Goal: Communication & Community: Participate in discussion

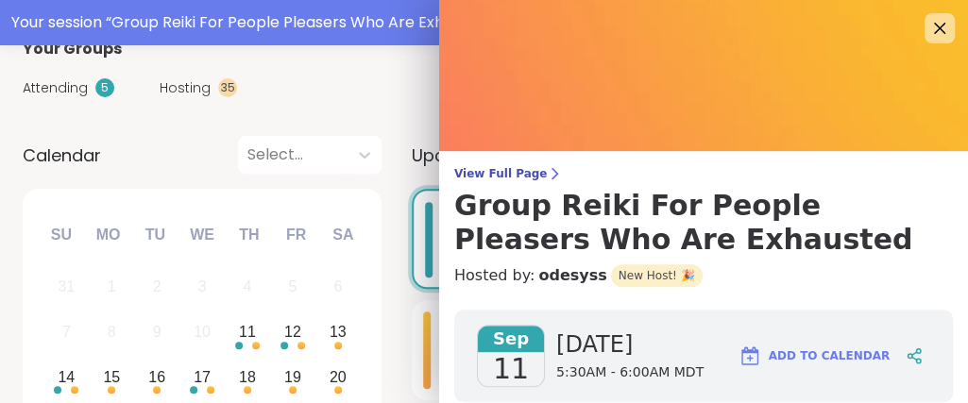
scroll to position [238, 0]
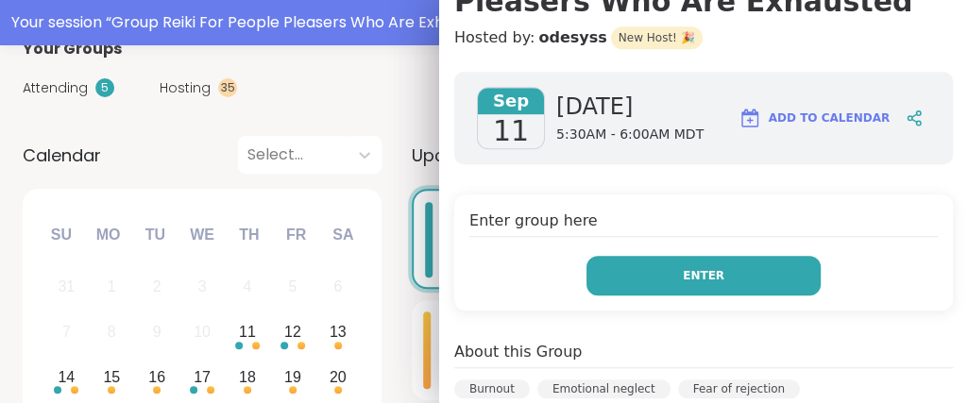
click at [635, 274] on button "Enter" at bounding box center [703, 276] width 234 height 40
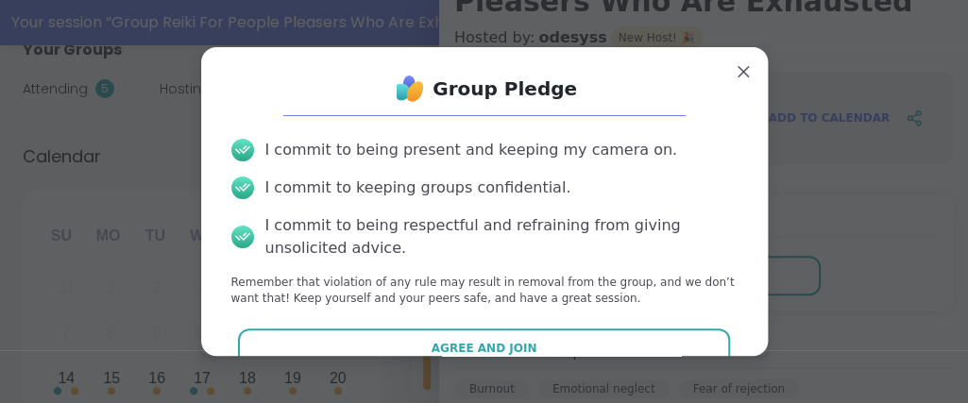
scroll to position [0, 0]
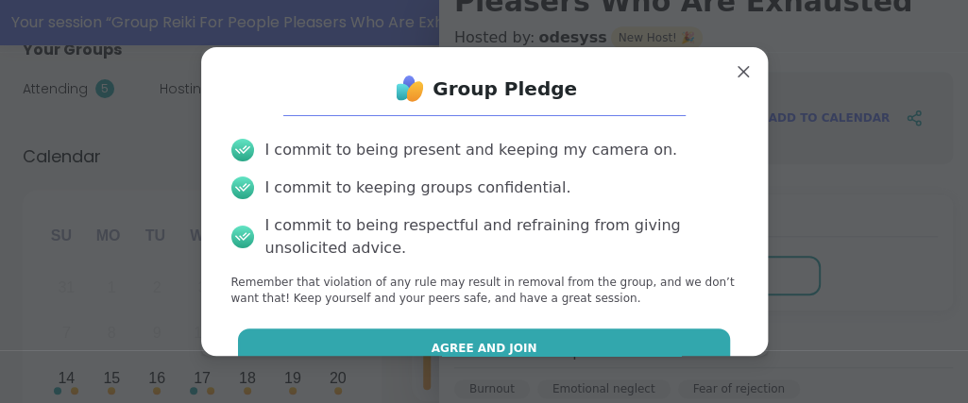
click at [625, 339] on button "Agree and Join" at bounding box center [484, 349] width 492 height 40
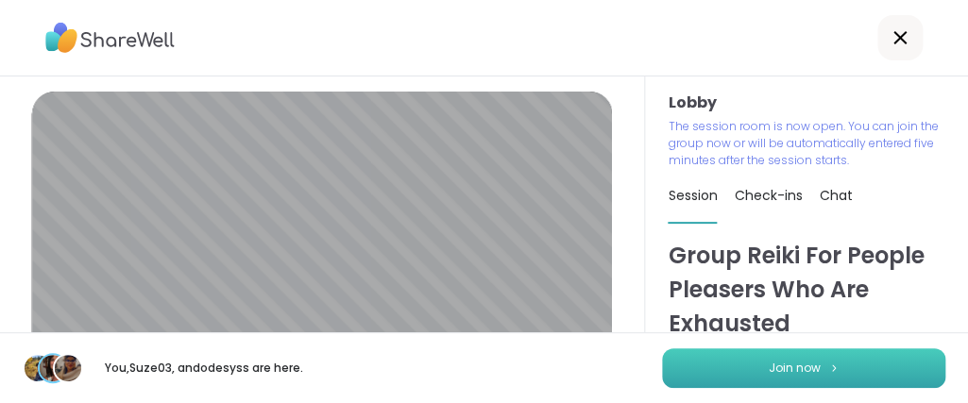
click at [676, 376] on button "Join now" at bounding box center [803, 368] width 283 height 40
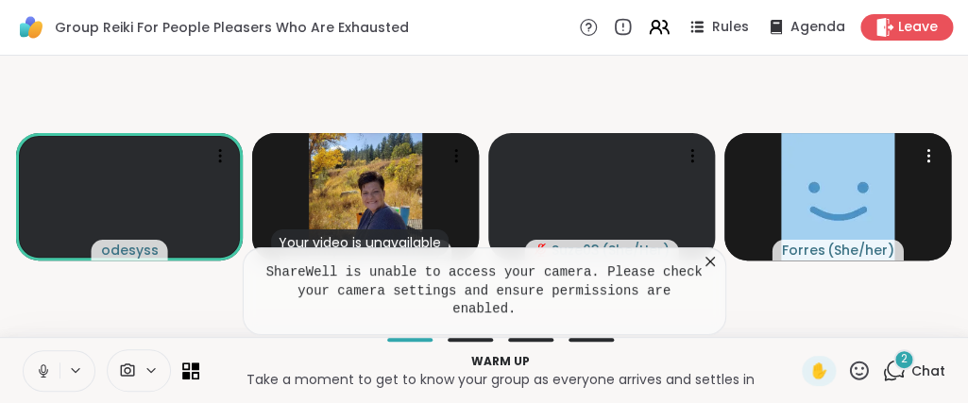
click at [707, 266] on icon at bounding box center [709, 261] width 9 height 9
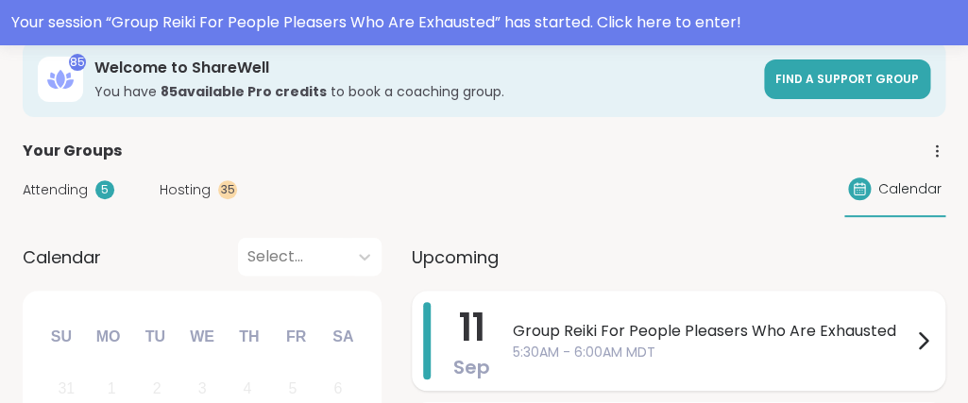
scroll to position [102, 0]
click at [527, 333] on span "Group Reiki For People Pleasers Who Are Exhausted" at bounding box center [712, 331] width 398 height 23
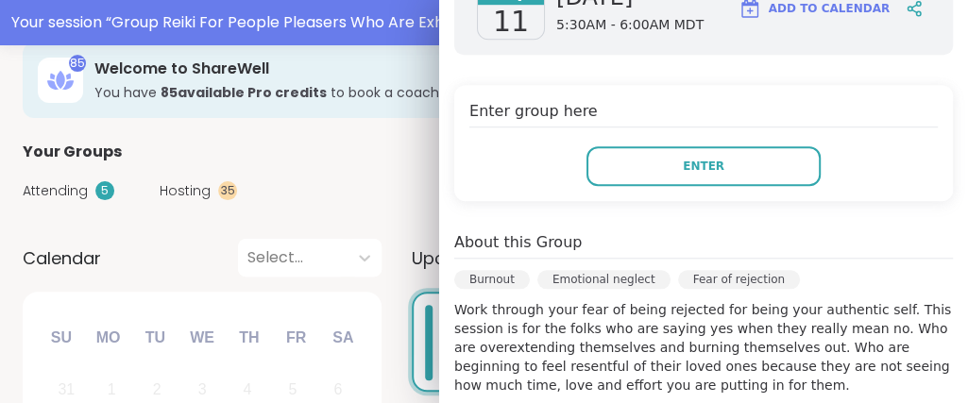
scroll to position [357, 0]
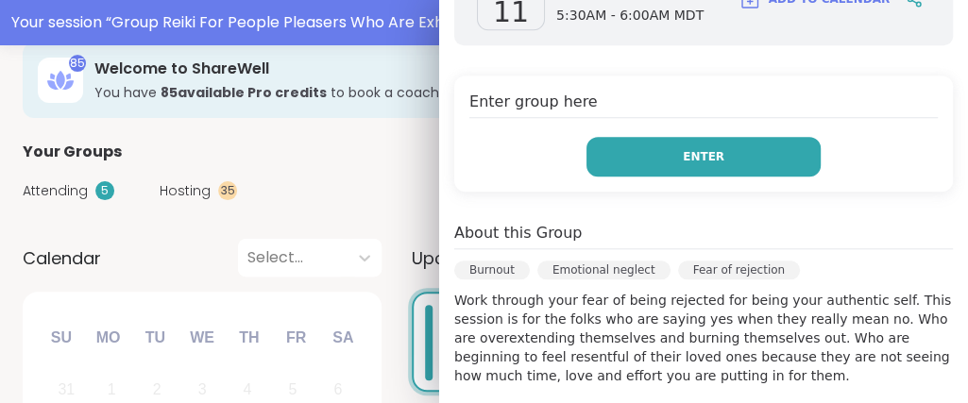
click at [622, 155] on button "Enter" at bounding box center [703, 157] width 234 height 40
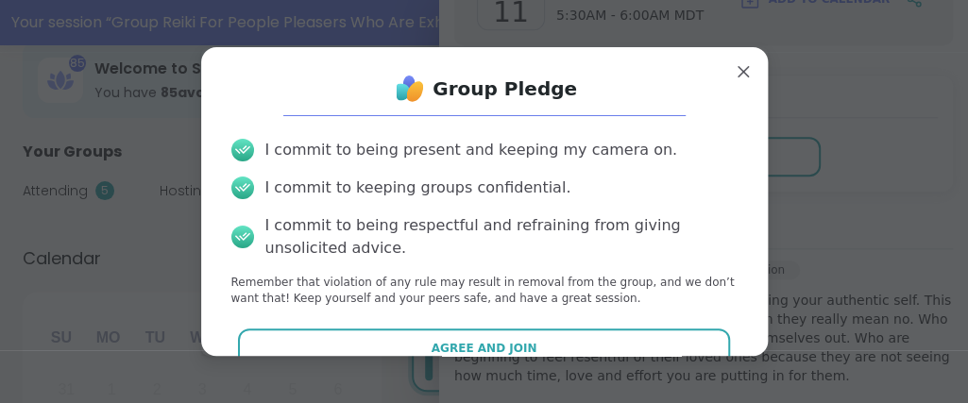
scroll to position [35, 0]
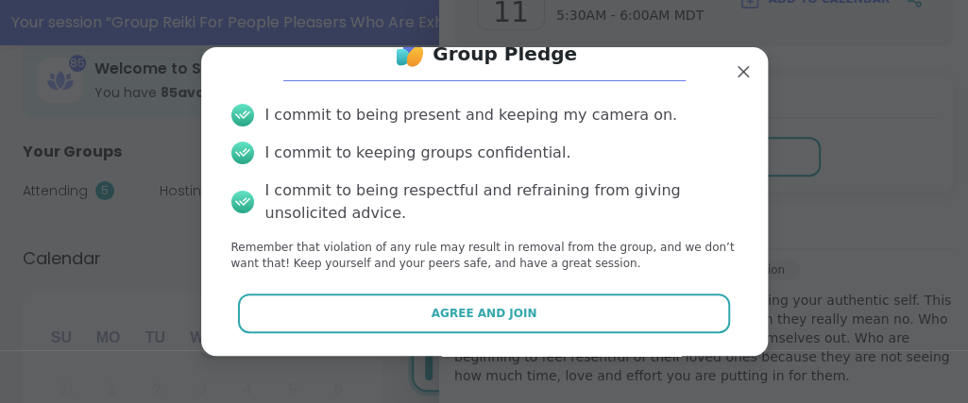
click at [508, 306] on span "Agree and Join" at bounding box center [484, 313] width 106 height 17
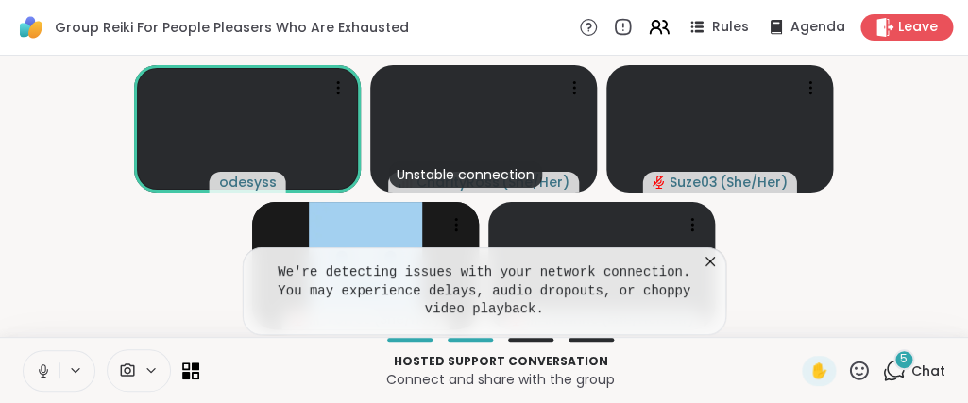
click at [707, 266] on icon at bounding box center [709, 261] width 9 height 9
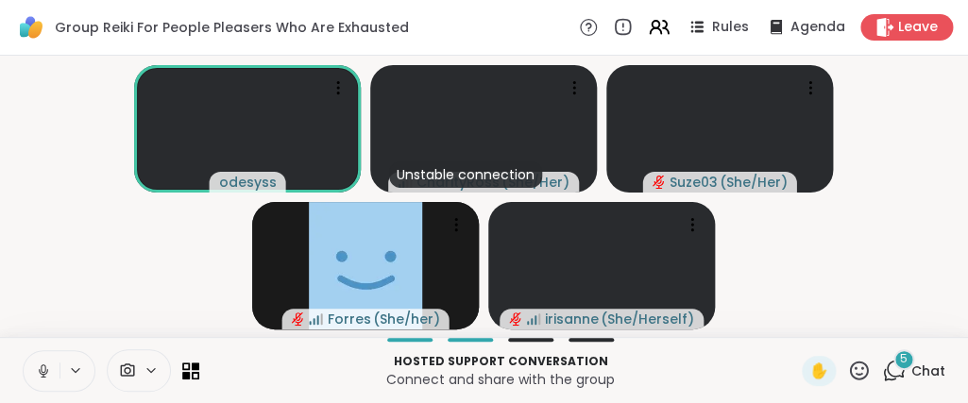
click at [898, 373] on icon at bounding box center [894, 371] width 24 height 24
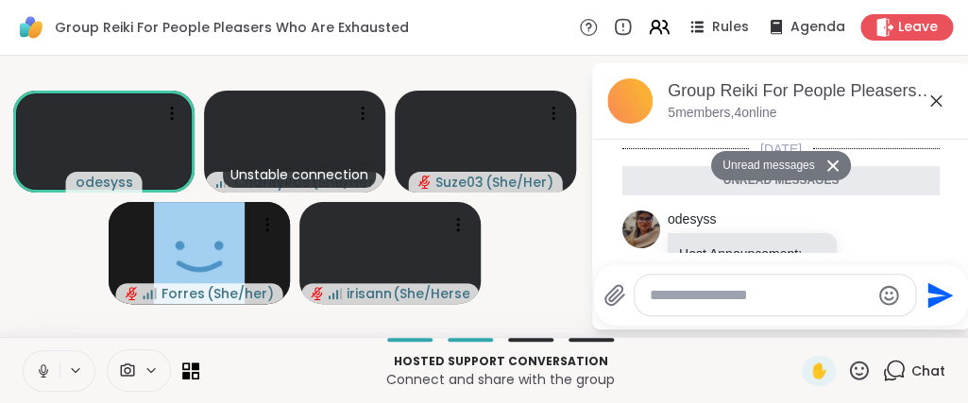
scroll to position [5361, 0]
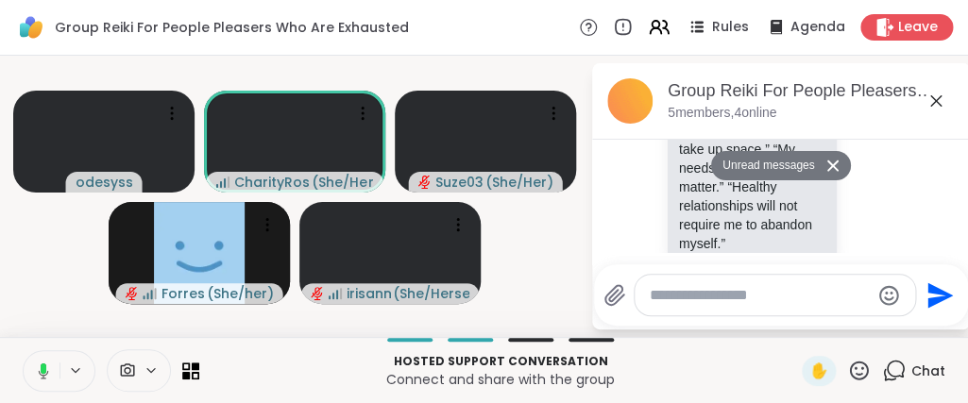
click at [48, 376] on icon at bounding box center [40, 371] width 17 height 17
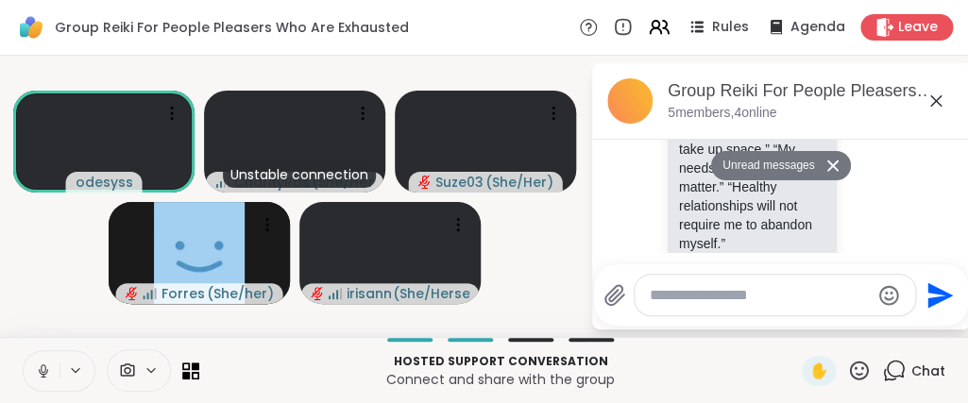
click at [48, 376] on icon at bounding box center [43, 371] width 17 height 17
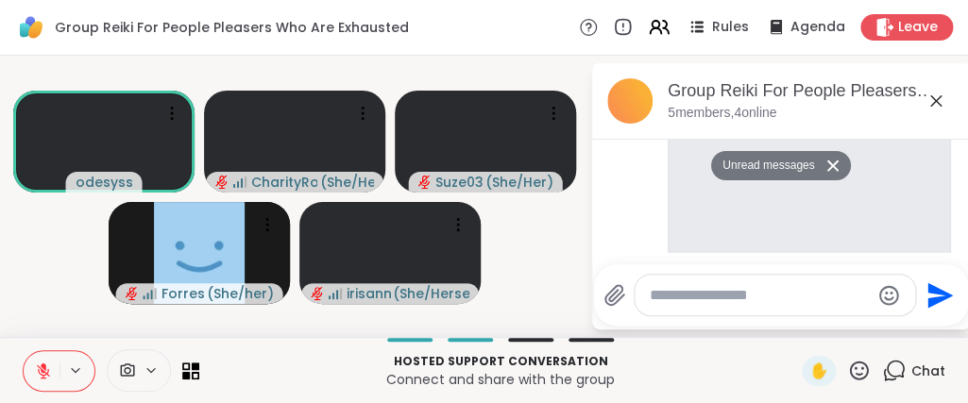
scroll to position [4642, 0]
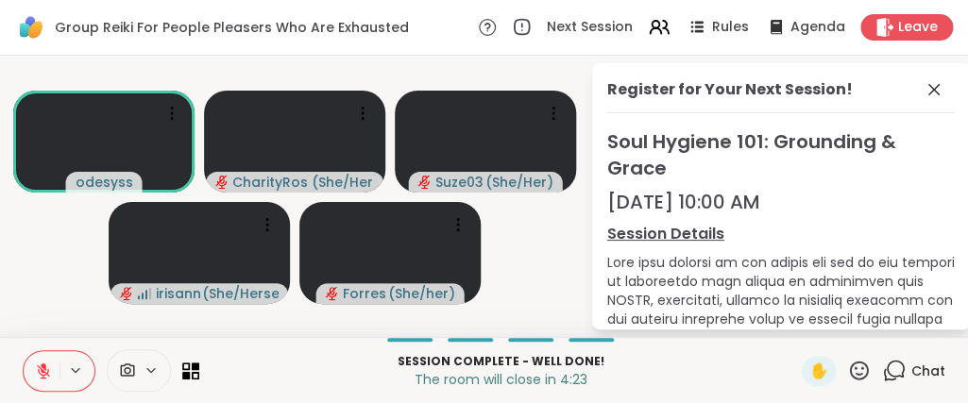
click at [897, 364] on icon at bounding box center [894, 371] width 24 height 24
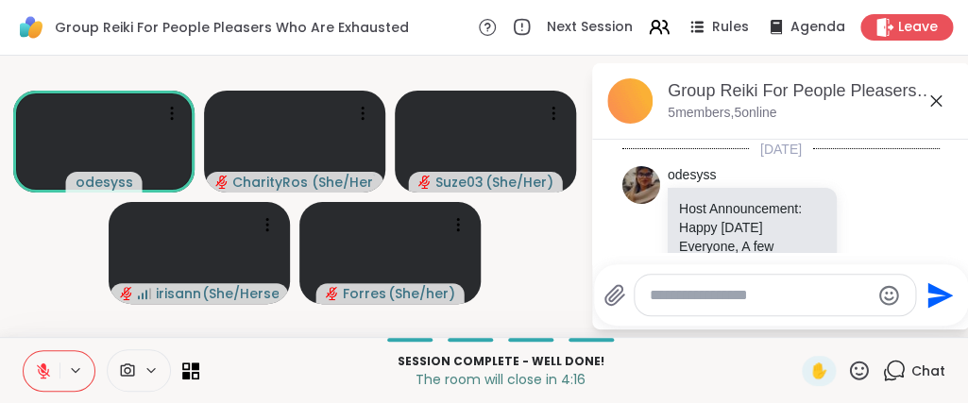
scroll to position [5316, 0]
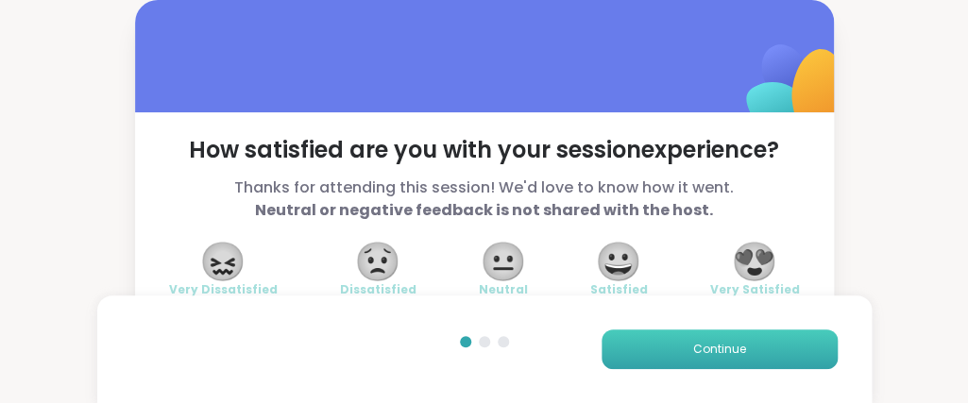
click at [761, 340] on button "Continue" at bounding box center [719, 349] width 236 height 40
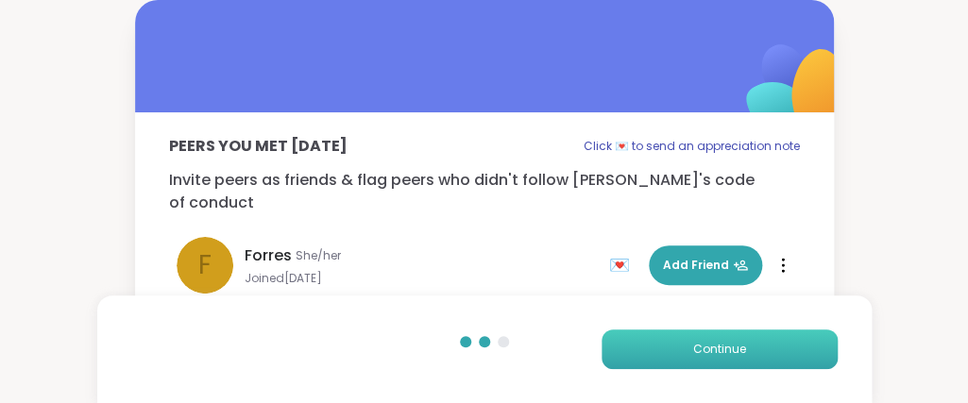
click at [761, 340] on button "Continue" at bounding box center [719, 349] width 236 height 40
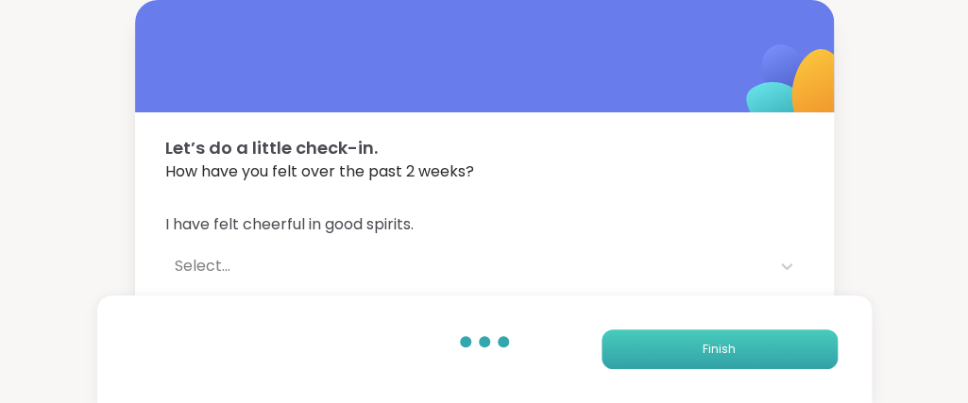
click at [761, 340] on button "Finish" at bounding box center [719, 349] width 236 height 40
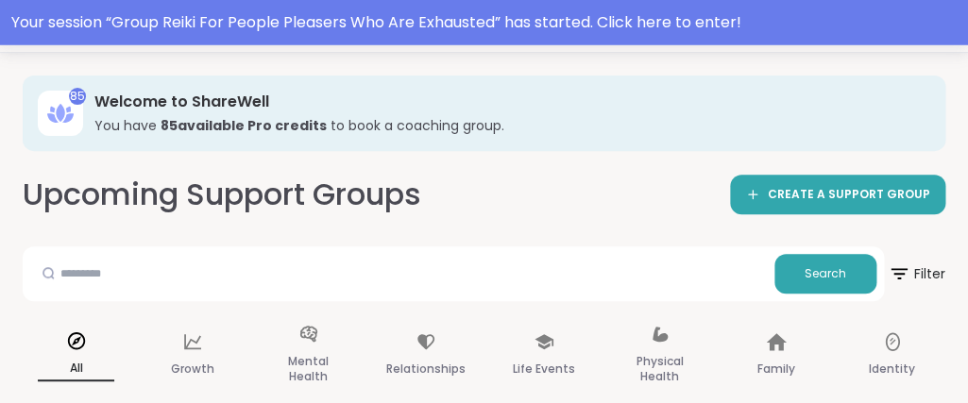
scroll to position [204, 0]
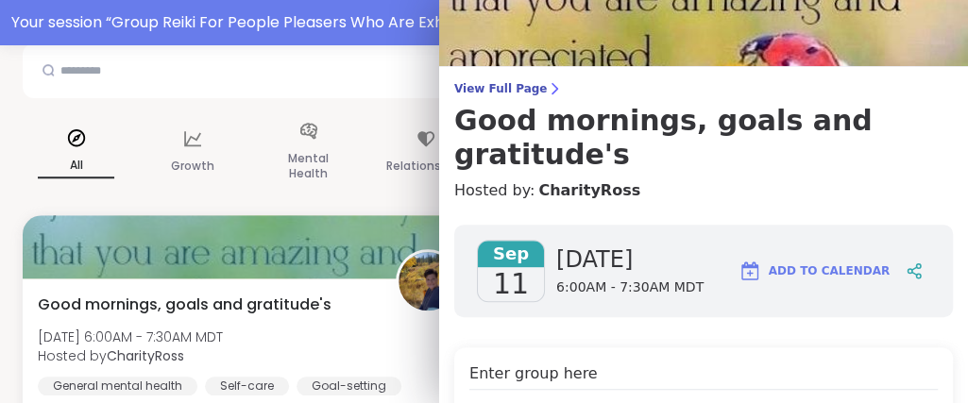
scroll to position [119, 0]
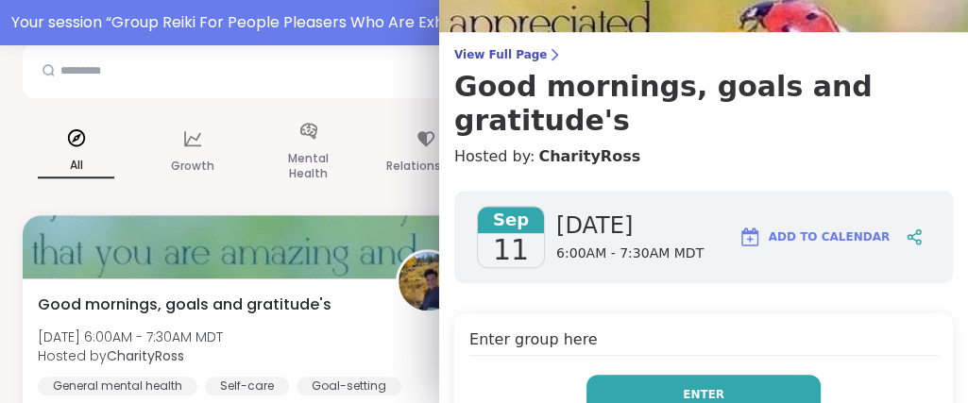
click at [721, 375] on button "Enter" at bounding box center [703, 395] width 234 height 40
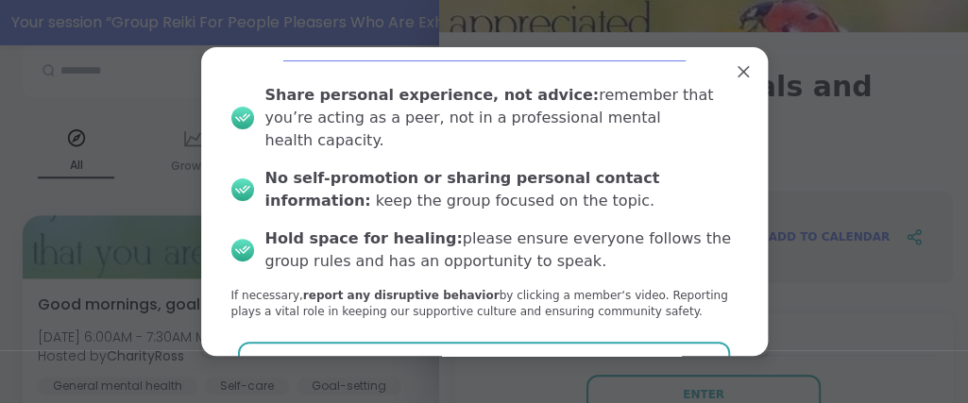
scroll to position [80, 0]
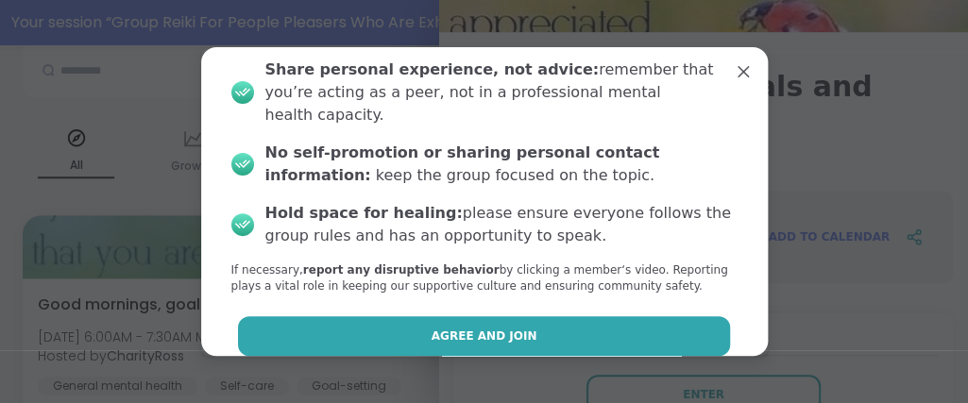
click at [664, 321] on button "Agree and Join" at bounding box center [484, 336] width 492 height 40
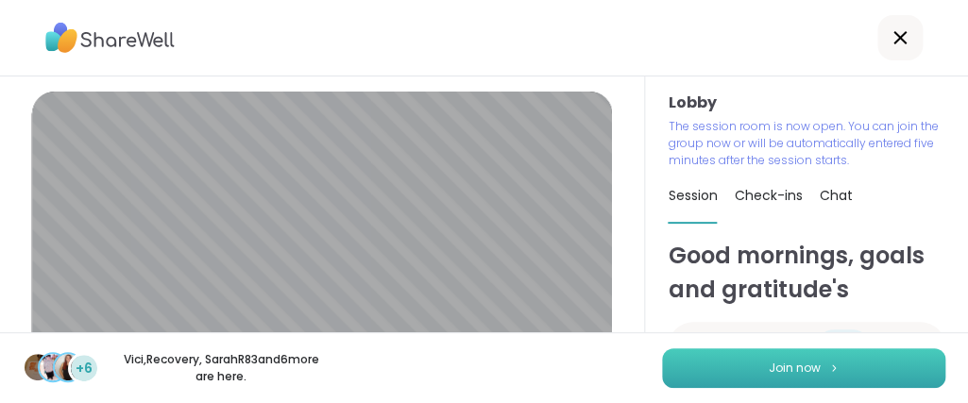
click at [711, 367] on button "Join now" at bounding box center [803, 368] width 283 height 40
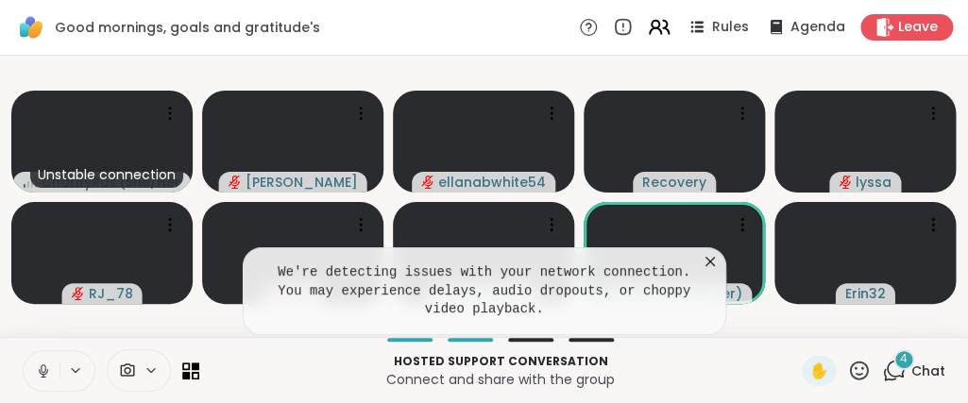
click at [668, 29] on icon at bounding box center [666, 27] width 6 height 13
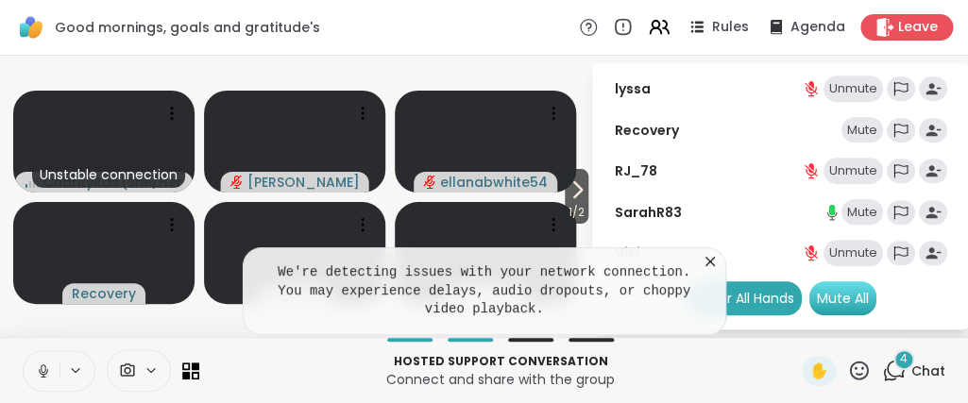
click at [842, 300] on div "Mute All" at bounding box center [842, 298] width 67 height 34
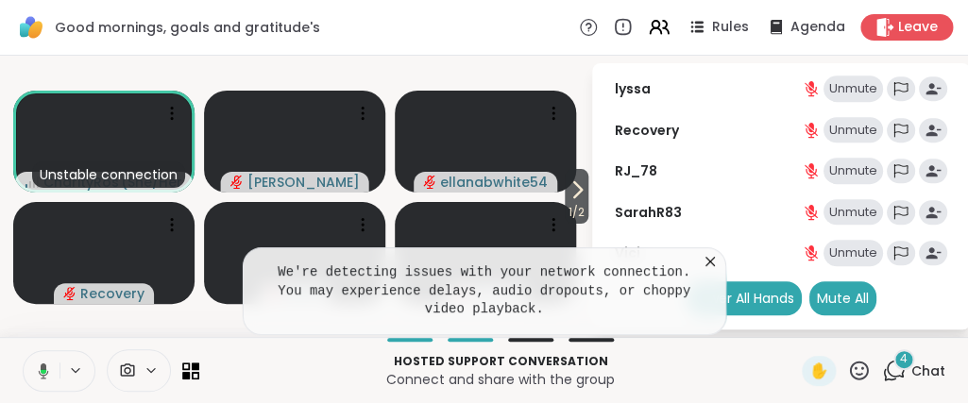
click at [716, 271] on icon at bounding box center [709, 261] width 19 height 19
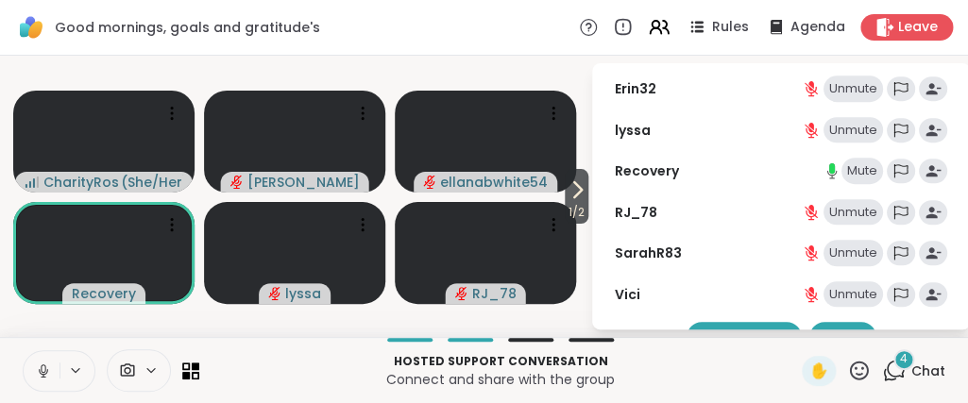
scroll to position [298, 0]
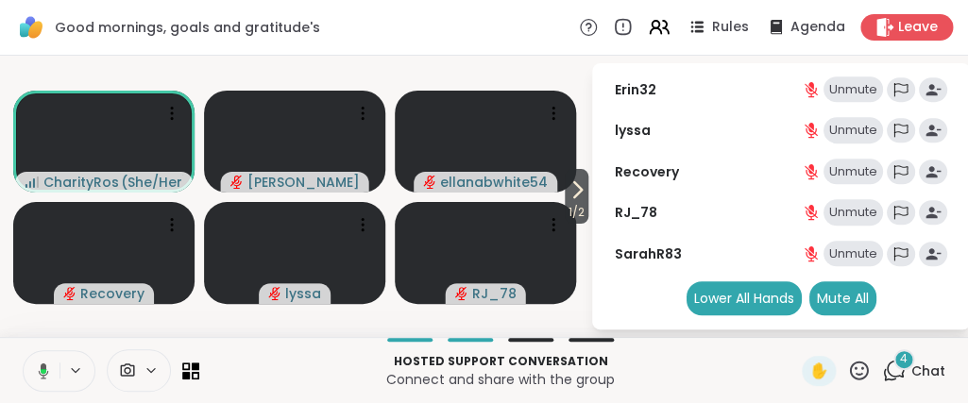
click at [717, 359] on p "Hosted support conversation" at bounding box center [501, 361] width 580 height 17
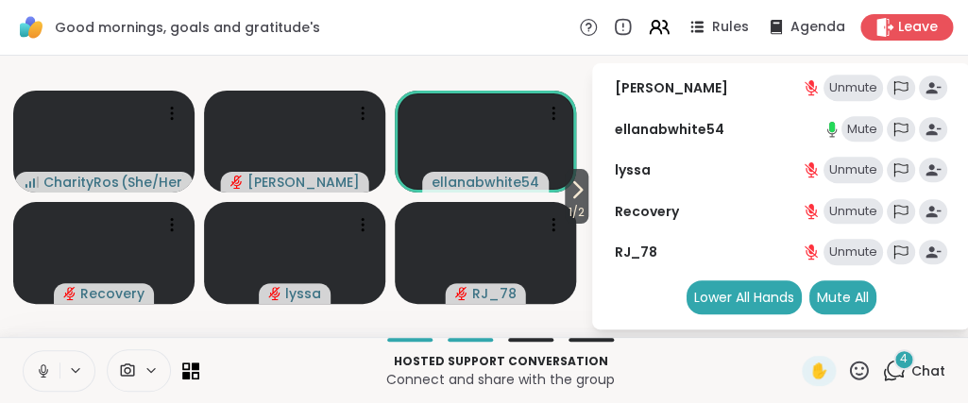
scroll to position [258, 0]
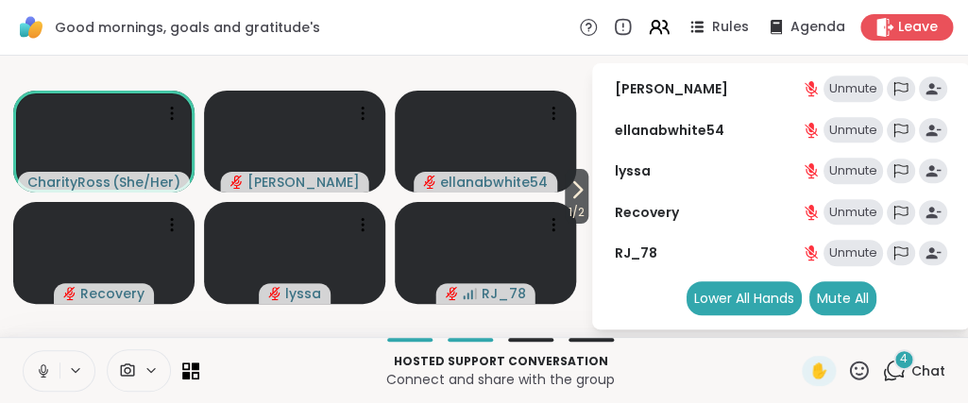
click at [778, 350] on div "Hosted support conversation Connect and share with the group" at bounding box center [501, 370] width 580 height 42
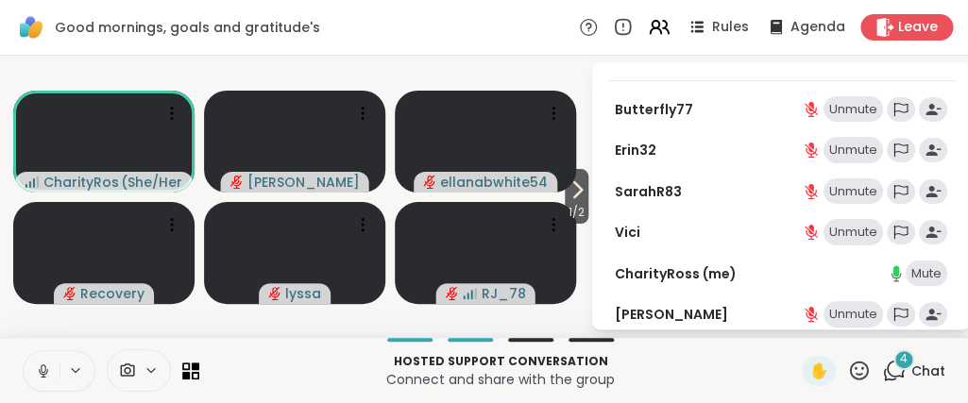
scroll to position [0, 0]
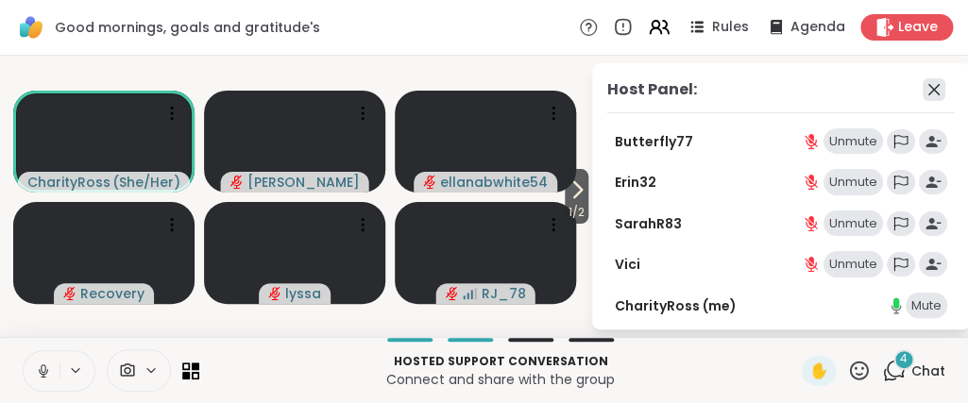
click at [932, 85] on icon at bounding box center [933, 89] width 23 height 23
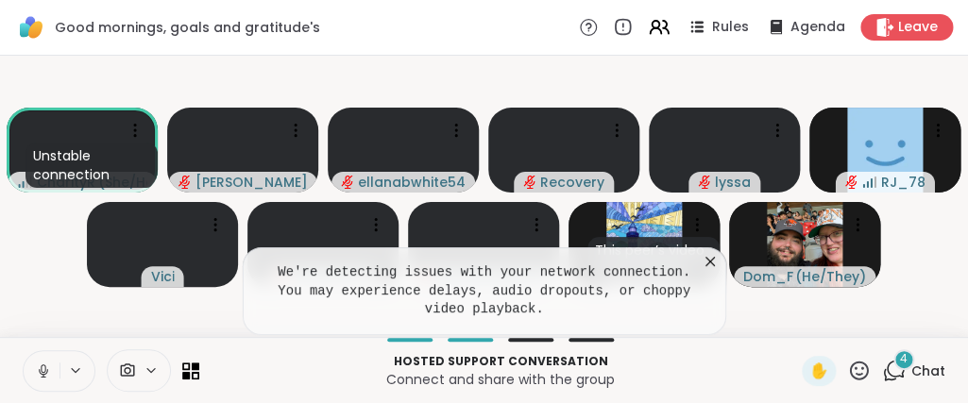
click at [712, 271] on icon at bounding box center [709, 261] width 19 height 19
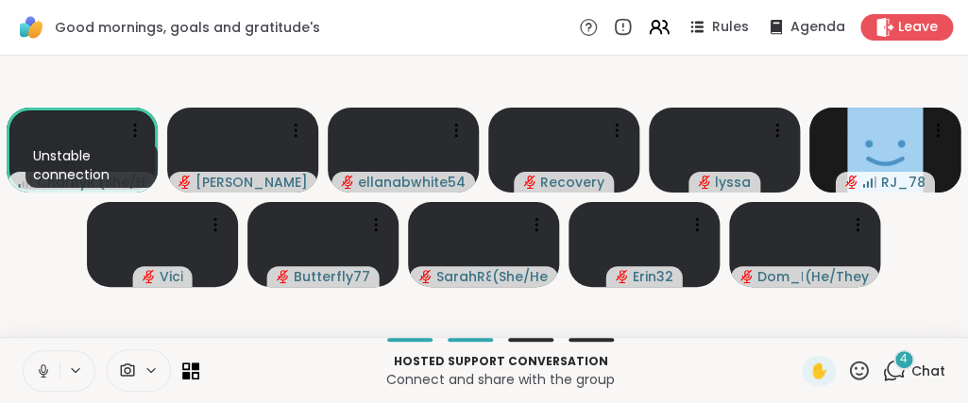
click at [892, 368] on icon at bounding box center [894, 371] width 24 height 24
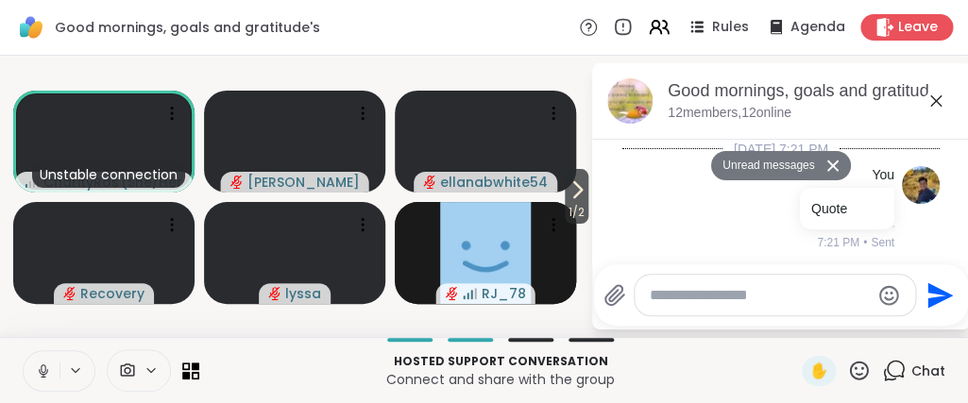
scroll to position [1787, 0]
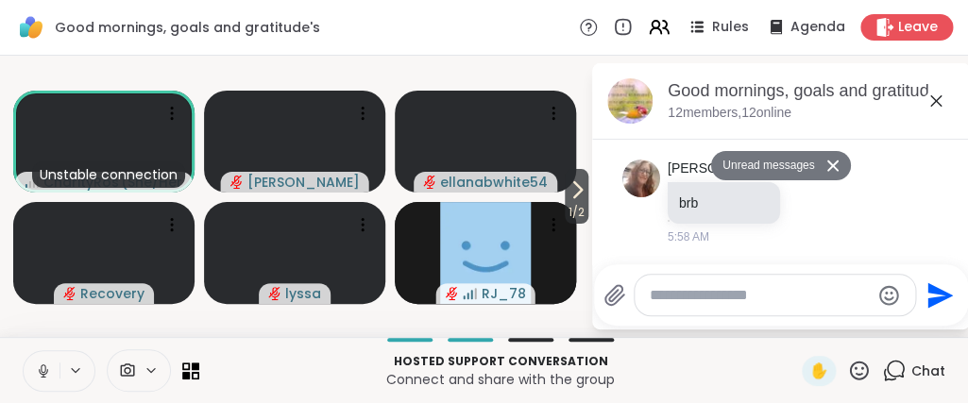
click at [935, 98] on icon at bounding box center [935, 101] width 23 height 23
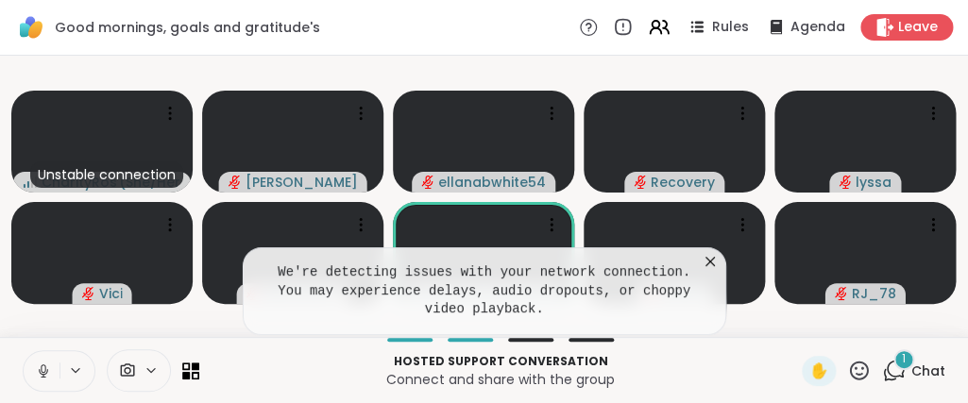
click at [714, 271] on icon at bounding box center [709, 261] width 19 height 19
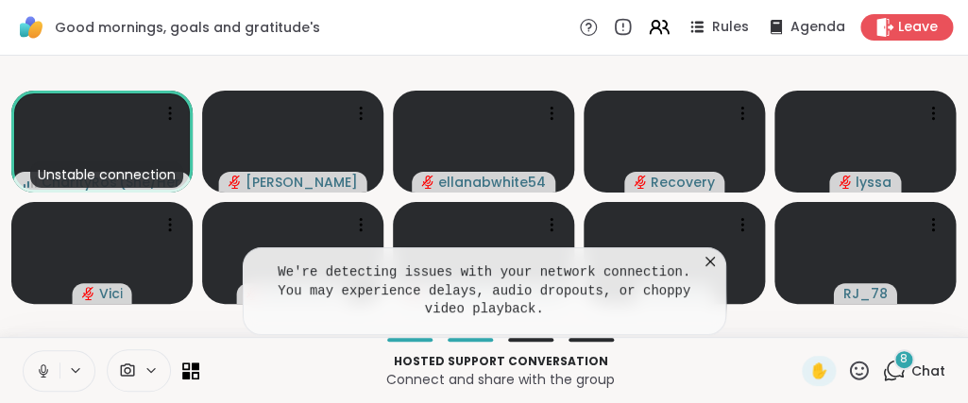
click at [710, 266] on icon at bounding box center [709, 261] width 9 height 9
click at [709, 271] on icon at bounding box center [709, 261] width 19 height 19
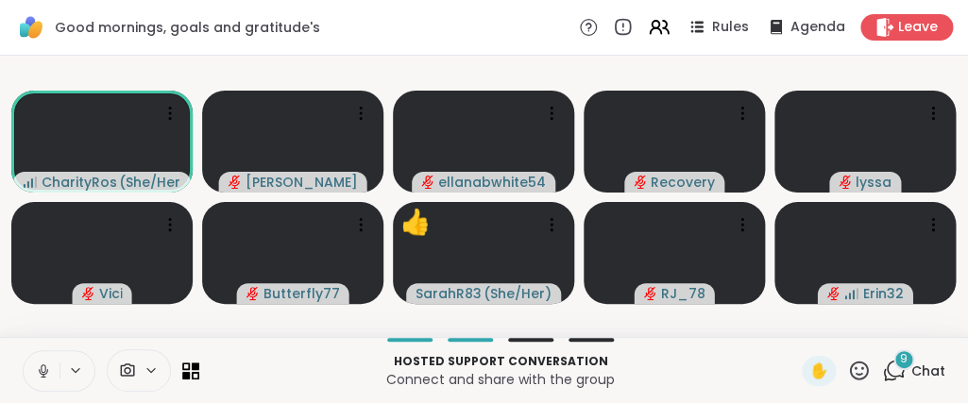
click at [39, 378] on icon at bounding box center [43, 371] width 17 height 17
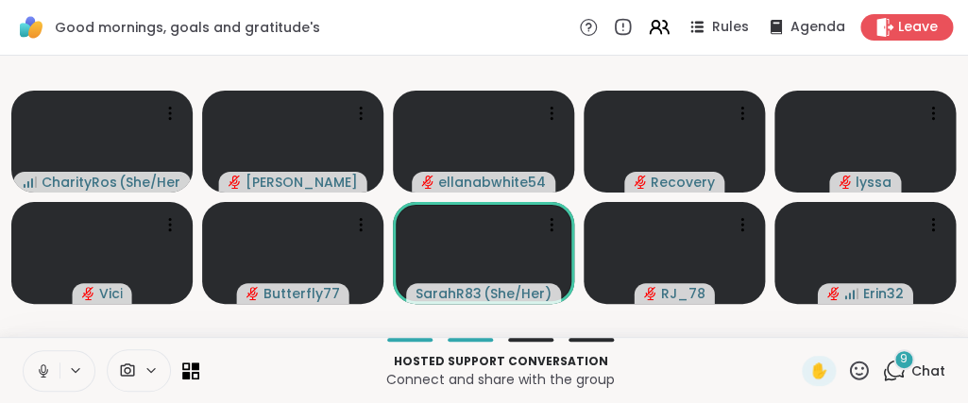
click at [36, 371] on icon at bounding box center [43, 371] width 17 height 17
click at [914, 29] on span "Leave" at bounding box center [919, 28] width 42 height 20
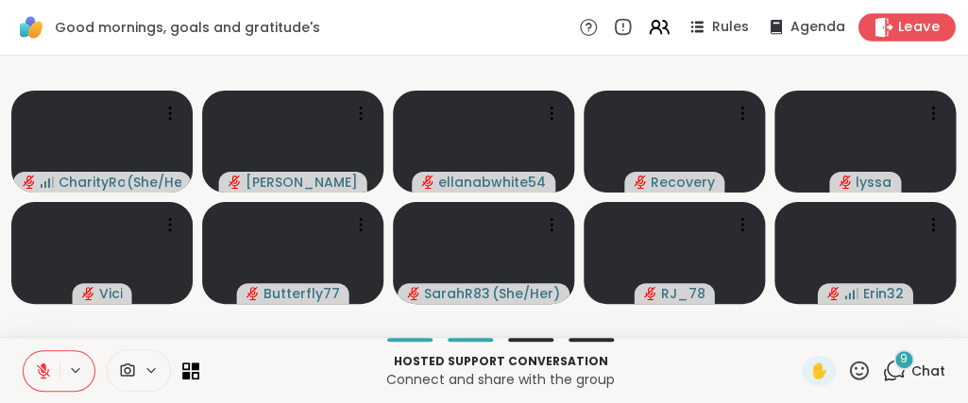
click at [918, 33] on span "Leave" at bounding box center [919, 28] width 42 height 20
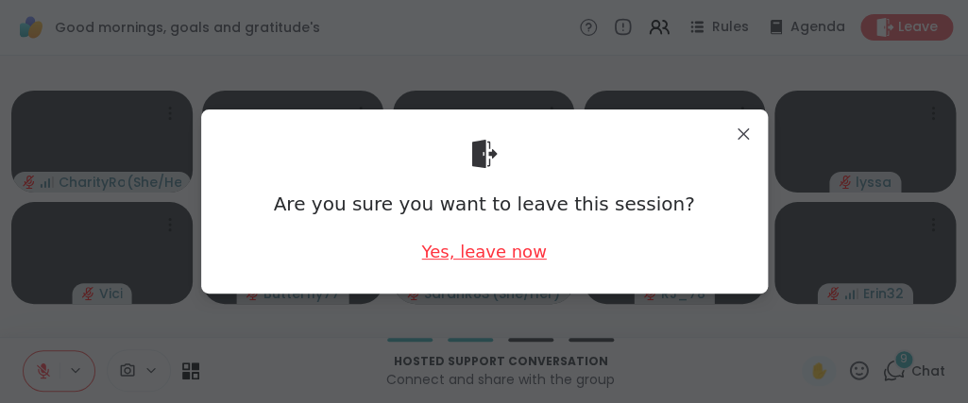
click at [520, 252] on div "Yes, leave now" at bounding box center [483, 252] width 125 height 24
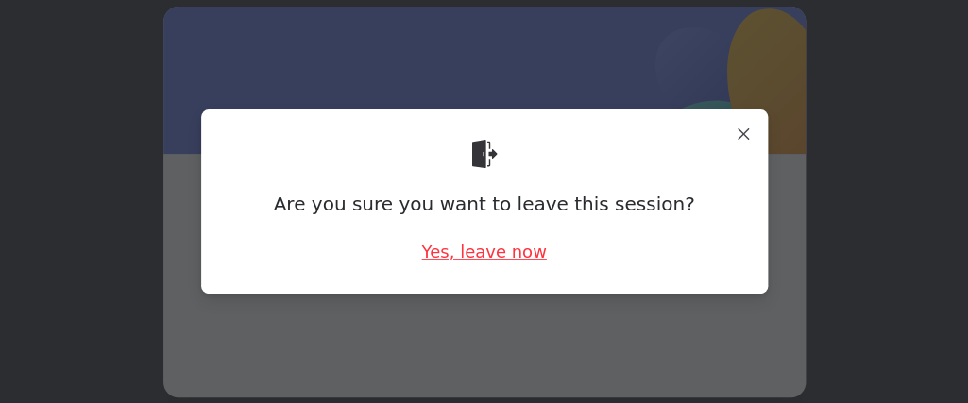
click at [520, 252] on span at bounding box center [484, 250] width 551 height 102
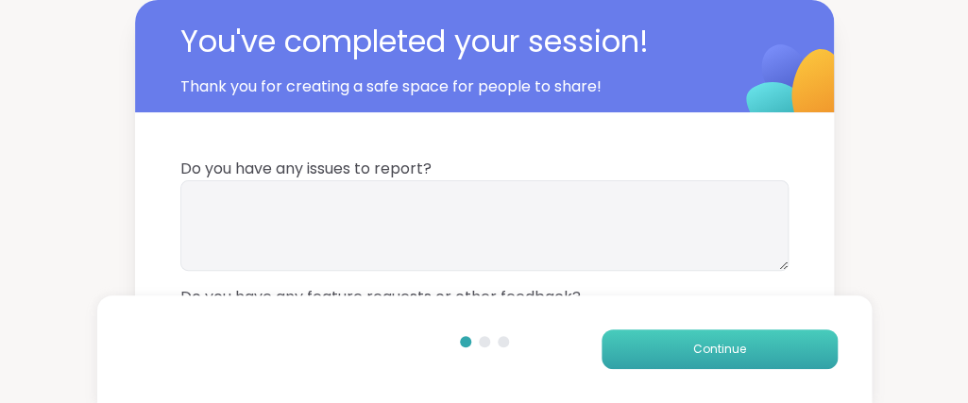
click at [675, 345] on button "Continue" at bounding box center [719, 349] width 236 height 40
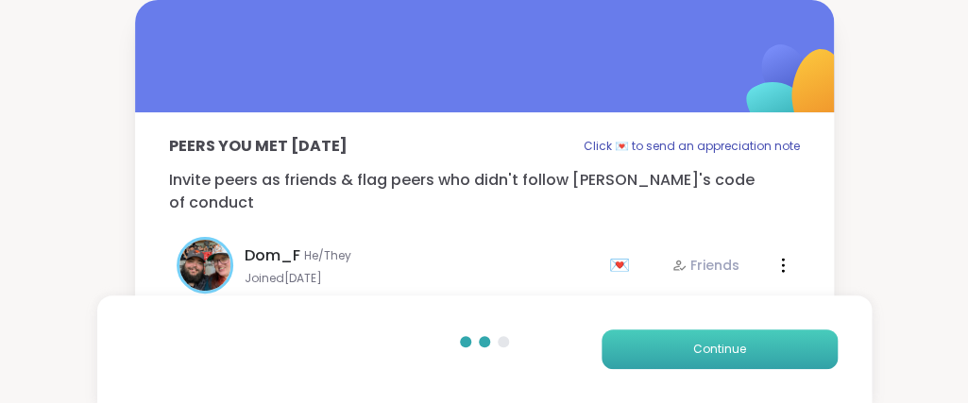
click at [675, 345] on button "Continue" at bounding box center [719, 349] width 236 height 40
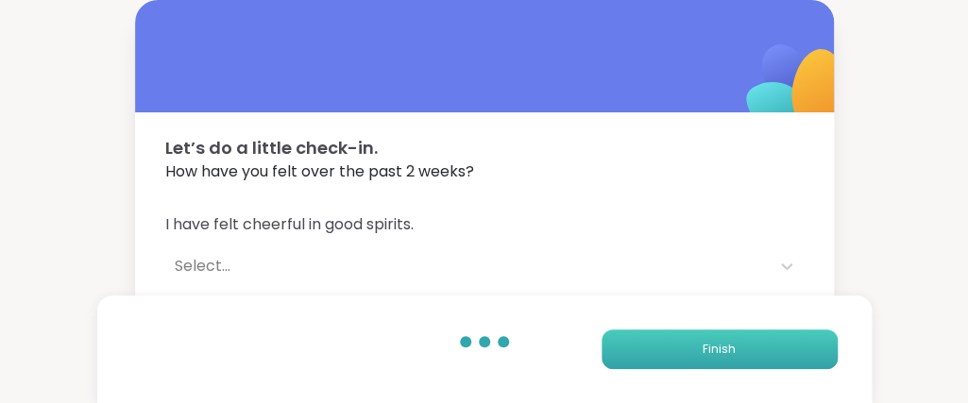
click at [675, 345] on button "Finish" at bounding box center [719, 349] width 236 height 40
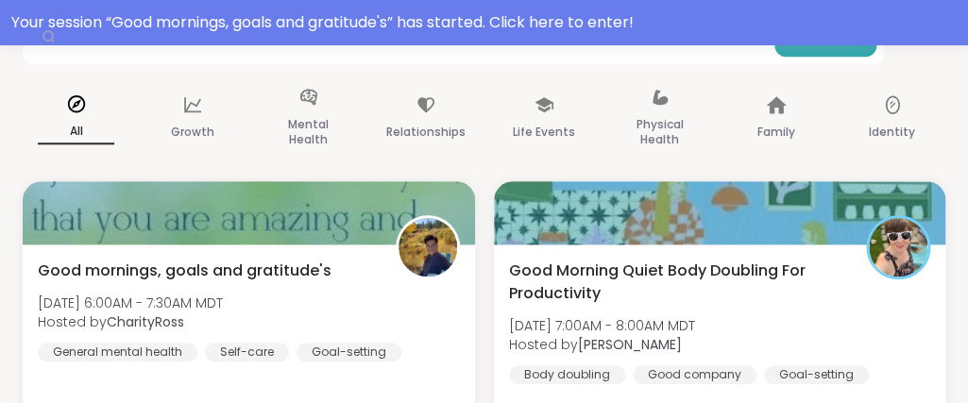
scroll to position [442, 0]
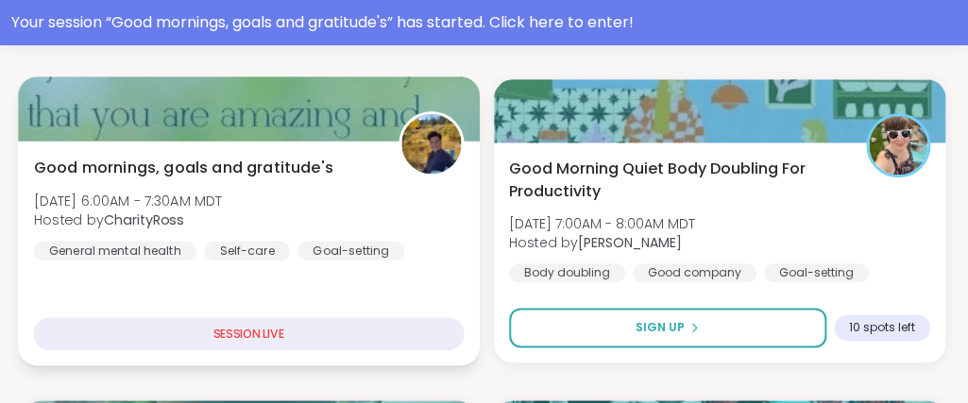
click at [435, 283] on div "Good mornings, goals and gratitude's Thu, Sep 11 | 6:00AM - 7:30AM MDT Hosted b…" at bounding box center [248, 253] width 461 height 225
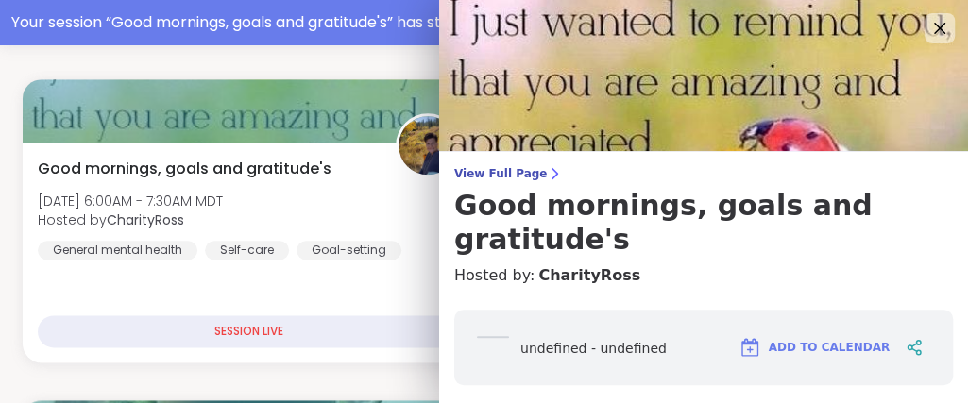
scroll to position [238, 0]
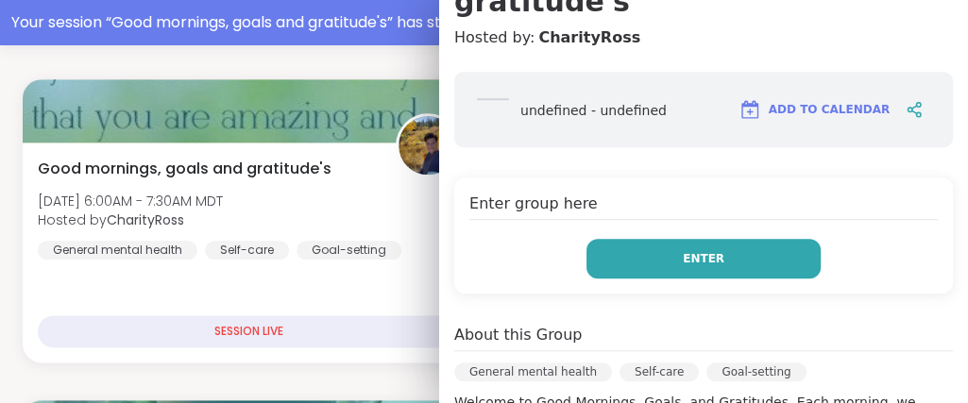
click at [676, 239] on button "Enter" at bounding box center [703, 259] width 234 height 40
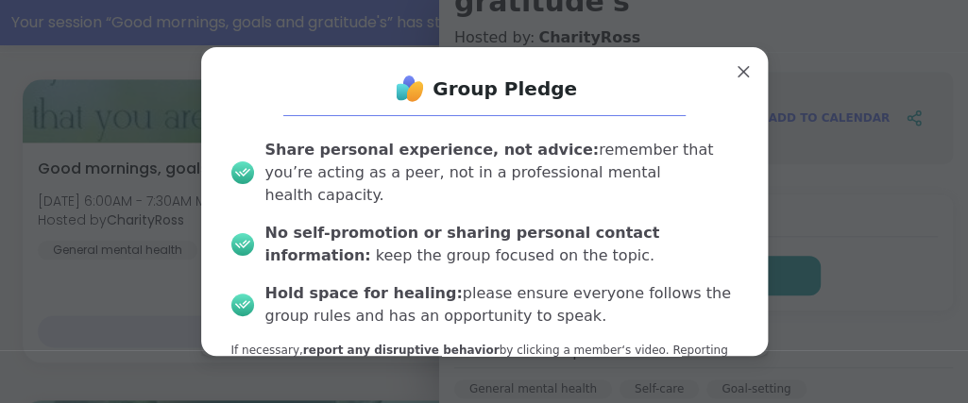
scroll to position [80, 0]
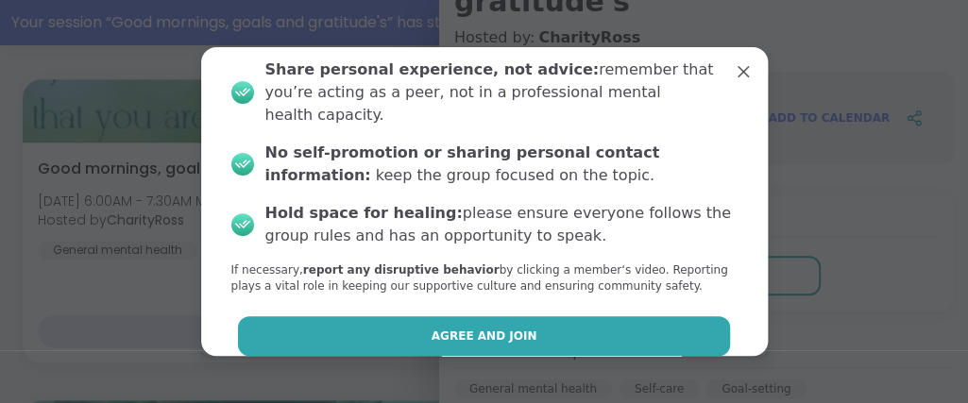
click at [572, 317] on button "Agree and Join" at bounding box center [484, 336] width 492 height 40
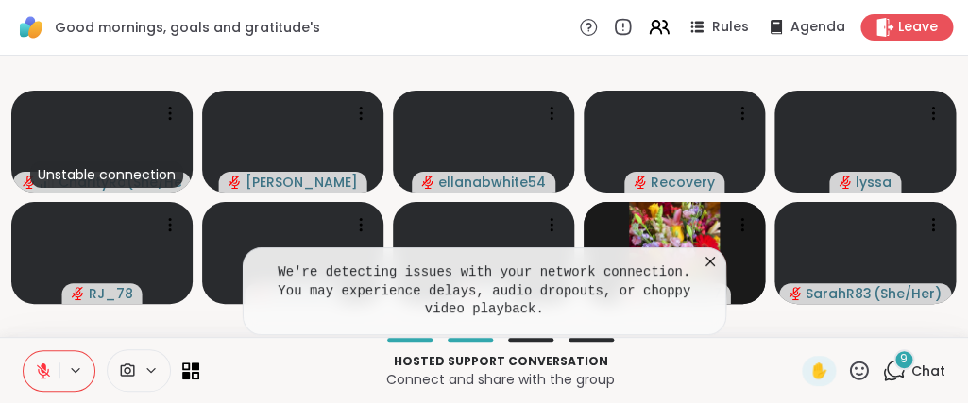
click at [710, 271] on icon at bounding box center [709, 261] width 19 height 19
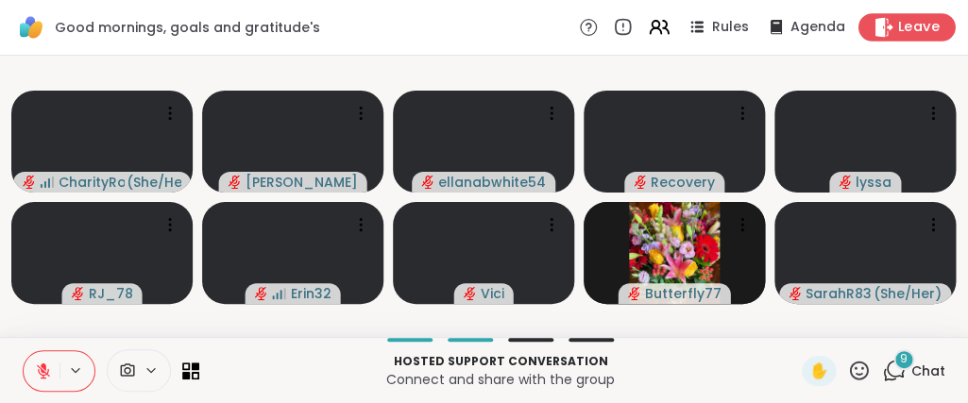
click at [931, 33] on span "Leave" at bounding box center [919, 28] width 42 height 20
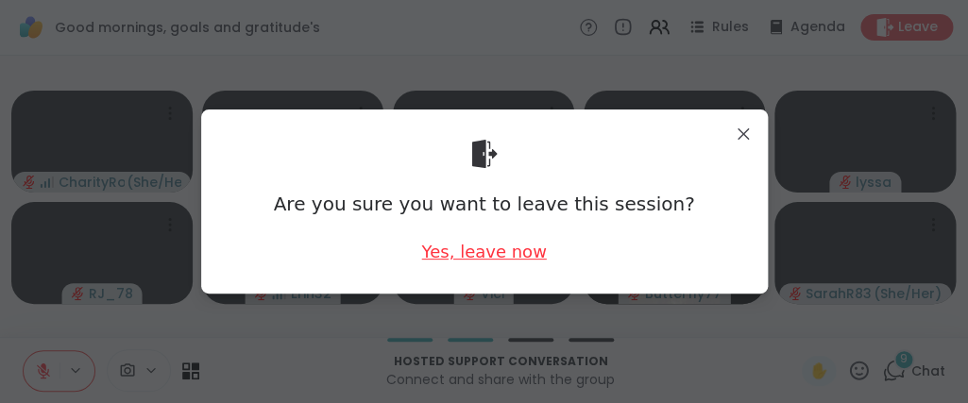
click at [510, 256] on div "Yes, leave now" at bounding box center [483, 252] width 125 height 24
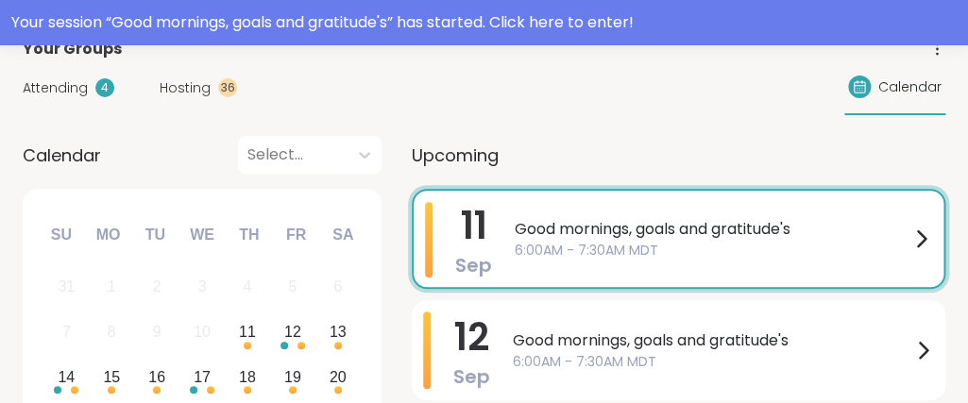
click at [560, 16] on img at bounding box center [713, 75] width 510 height 151
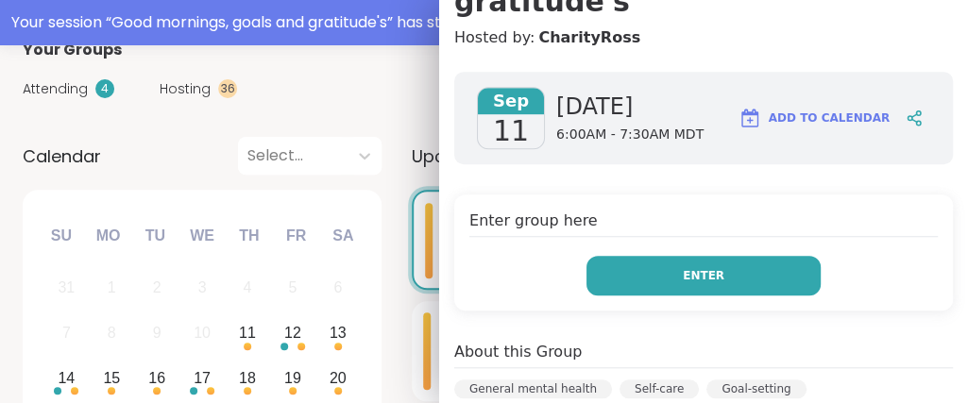
scroll to position [0, 0]
click at [747, 256] on button "Enter" at bounding box center [703, 276] width 234 height 40
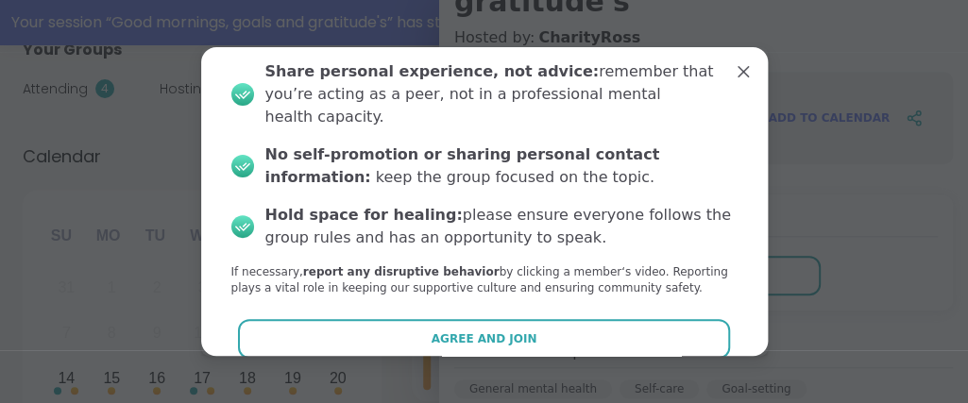
scroll to position [80, 0]
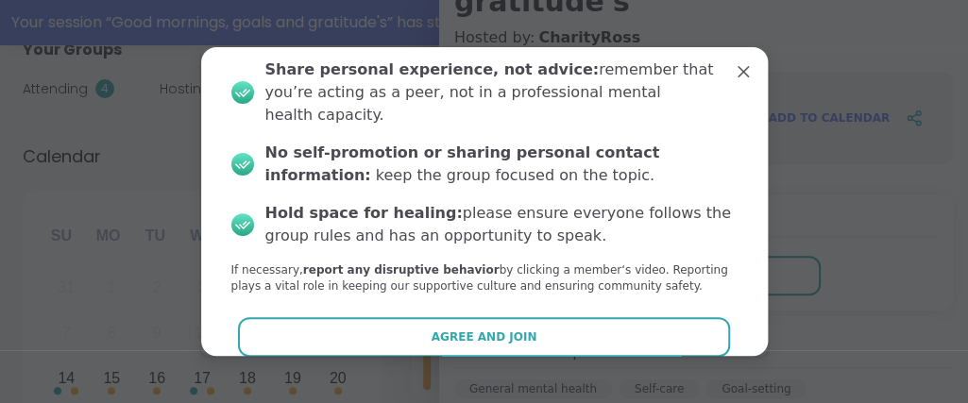
click at [685, 317] on button "Agree and Join" at bounding box center [484, 337] width 492 height 40
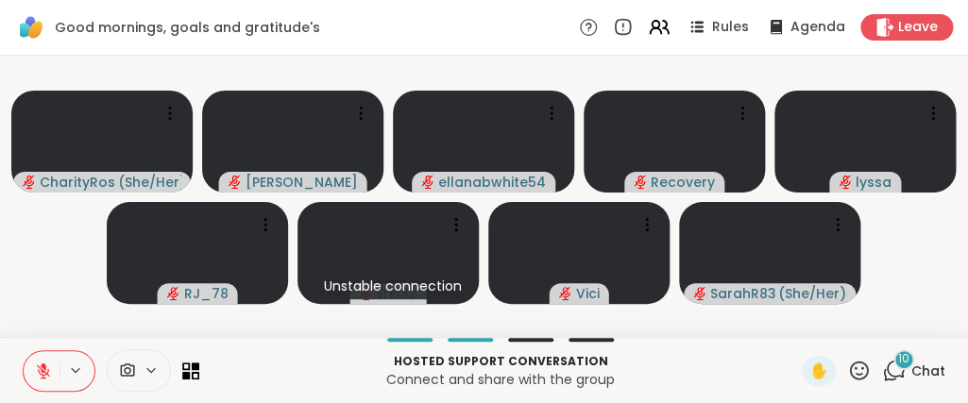
click at [39, 379] on icon at bounding box center [43, 371] width 17 height 17
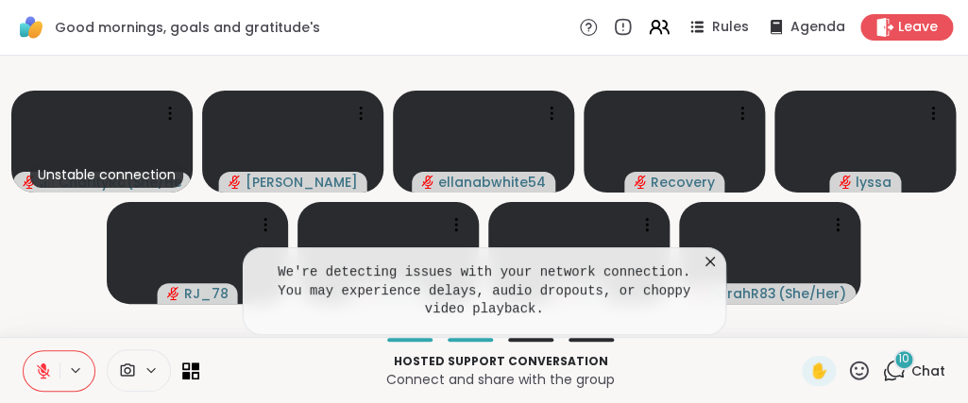
click at [714, 266] on icon at bounding box center [709, 261] width 9 height 9
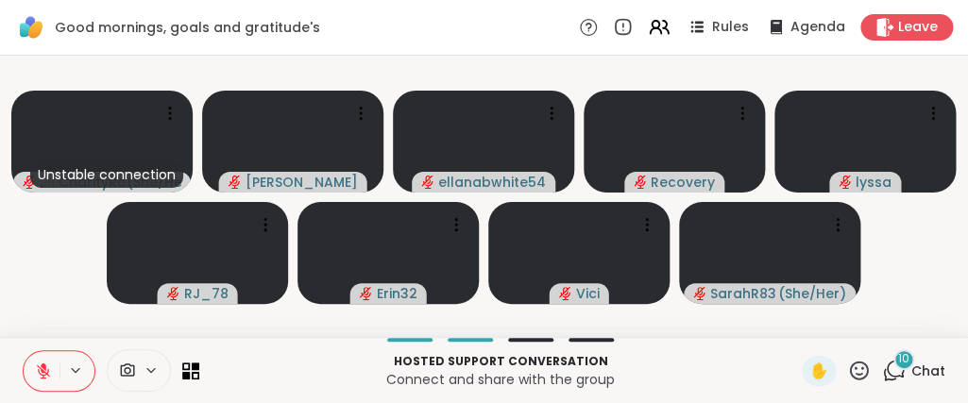
click at [28, 371] on button at bounding box center [42, 371] width 36 height 40
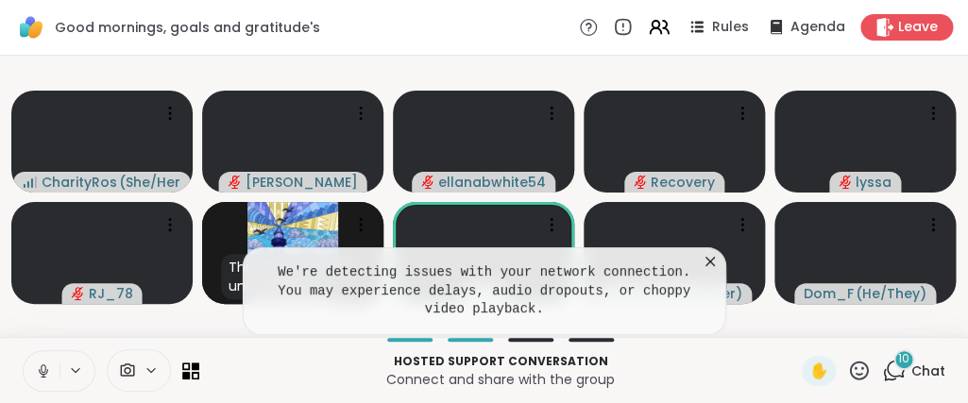
click at [705, 271] on icon at bounding box center [709, 261] width 19 height 19
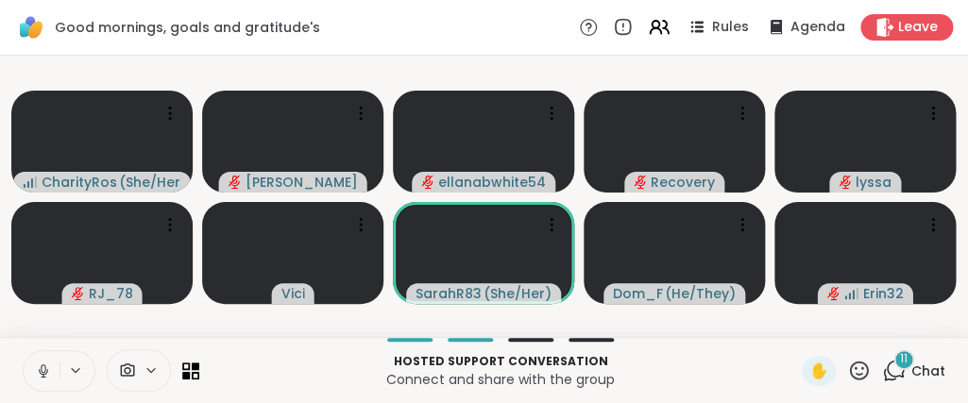
click at [681, 362] on p "Hosted support conversation" at bounding box center [501, 361] width 580 height 17
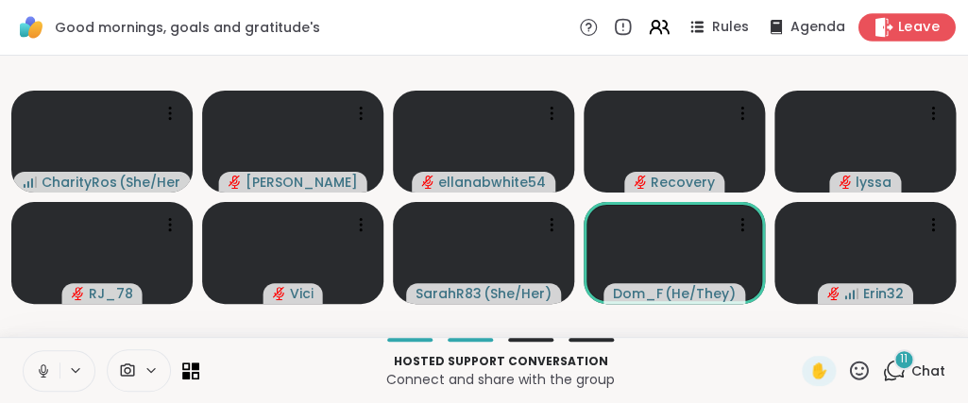
click at [912, 27] on span "Leave" at bounding box center [919, 28] width 42 height 20
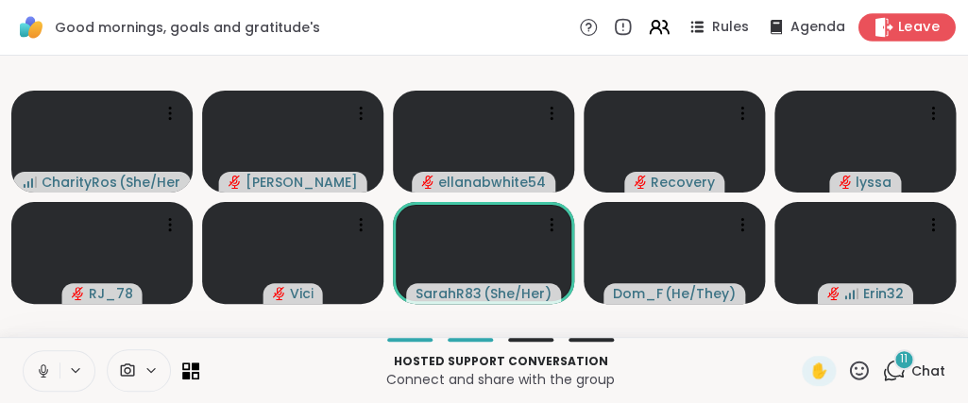
click at [912, 27] on span "Leave" at bounding box center [919, 28] width 42 height 20
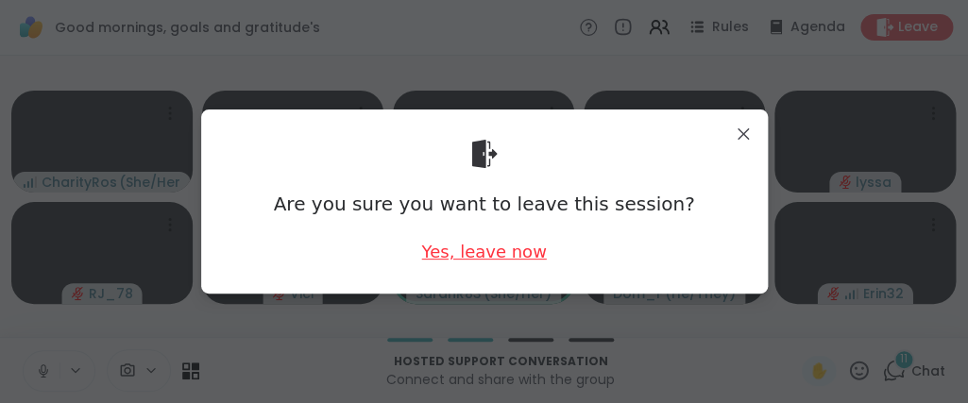
click at [523, 257] on div "Yes, leave now" at bounding box center [483, 252] width 125 height 24
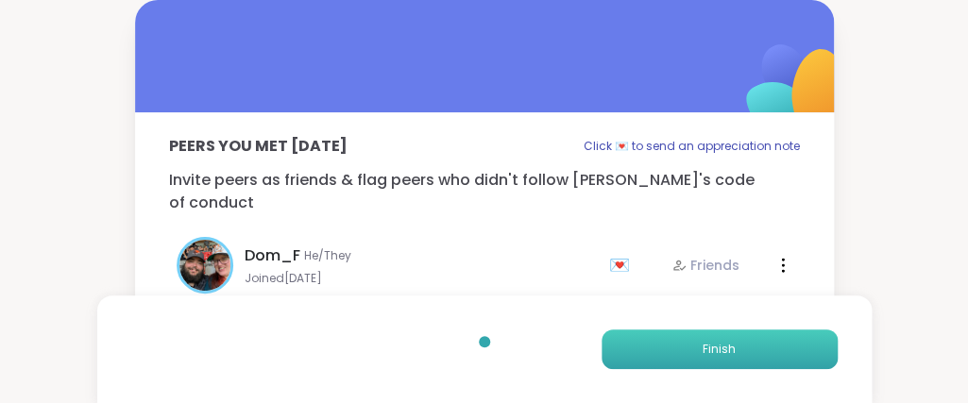
click at [622, 359] on button "Finish" at bounding box center [719, 349] width 236 height 40
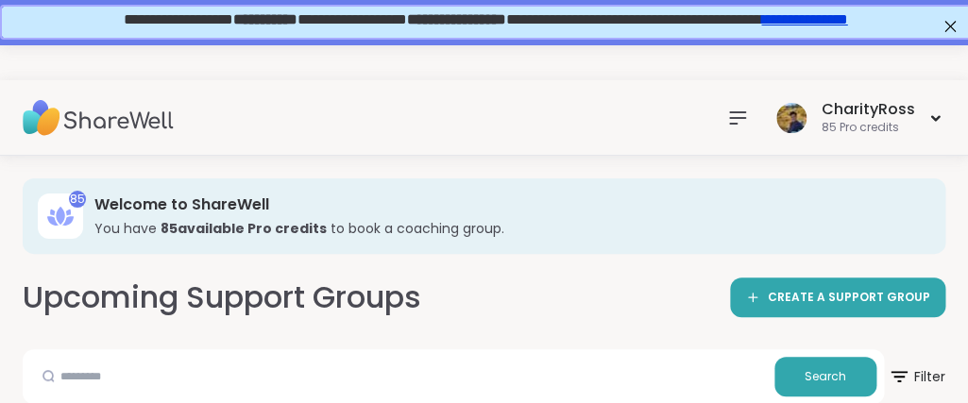
scroll to position [204, 0]
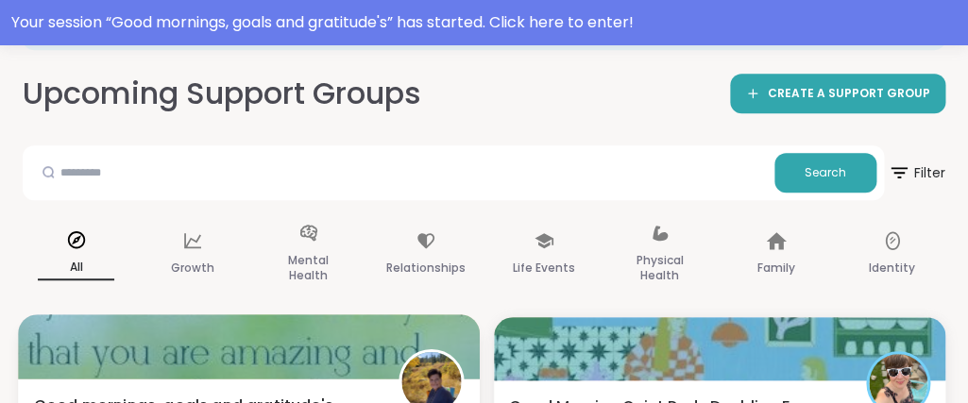
click at [342, 363] on div at bounding box center [248, 346] width 461 height 64
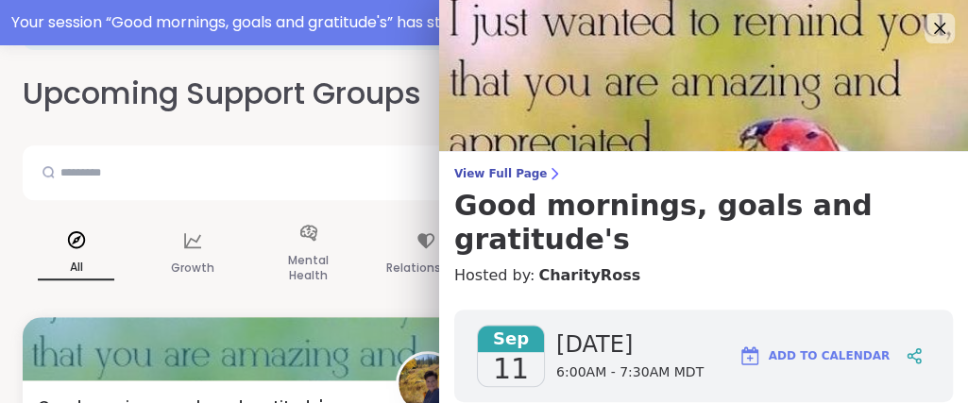
scroll to position [238, 0]
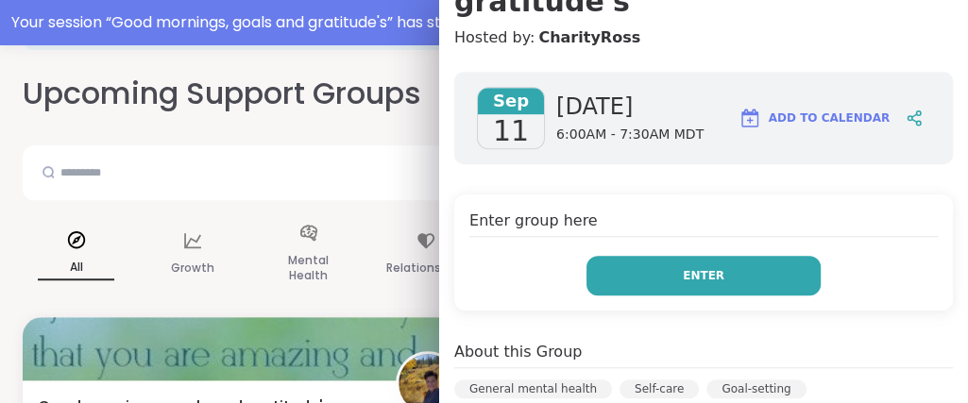
click at [670, 256] on button "Enter" at bounding box center [703, 276] width 234 height 40
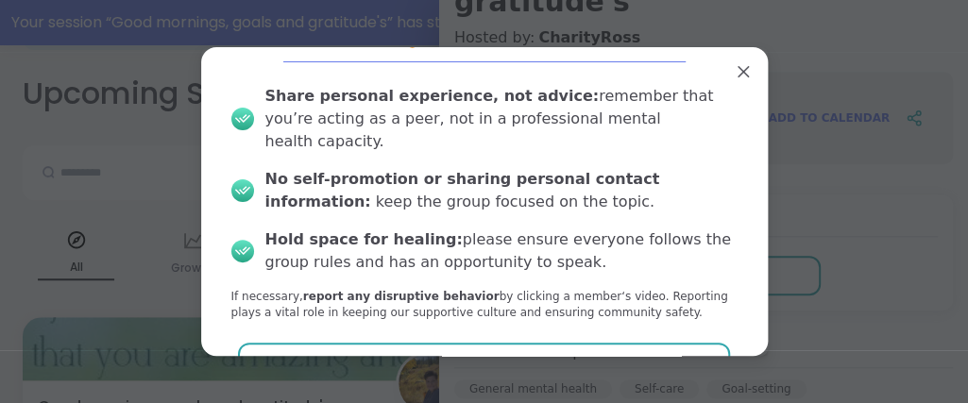
scroll to position [80, 0]
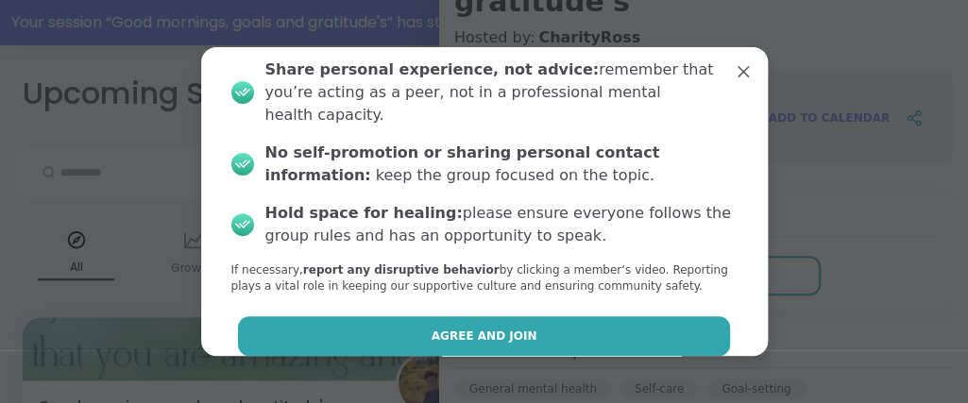
click at [637, 316] on button "Agree and Join" at bounding box center [484, 336] width 492 height 40
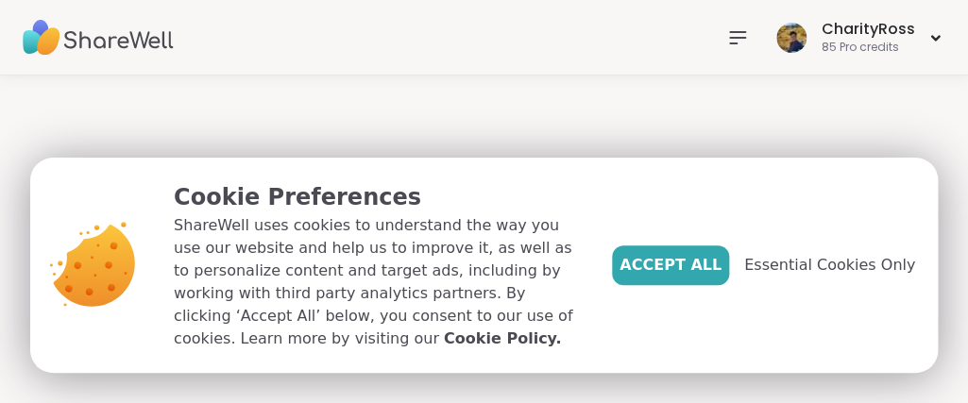
click at [700, 257] on button "Accept All" at bounding box center [670, 265] width 117 height 40
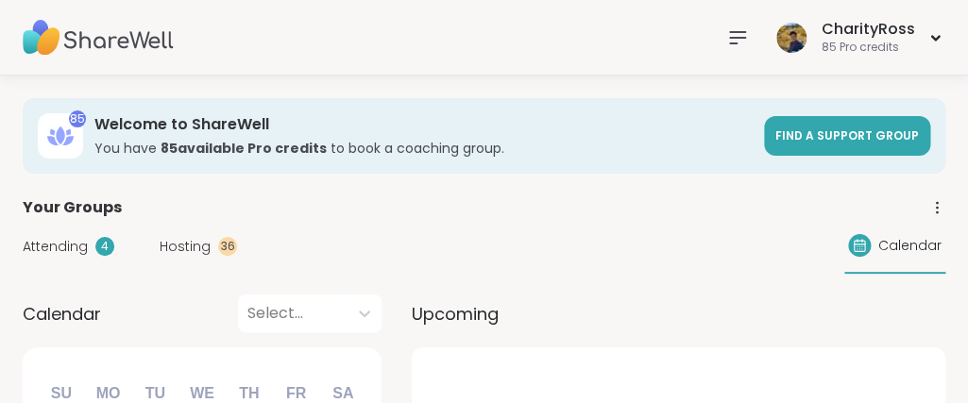
scroll to position [204, 0]
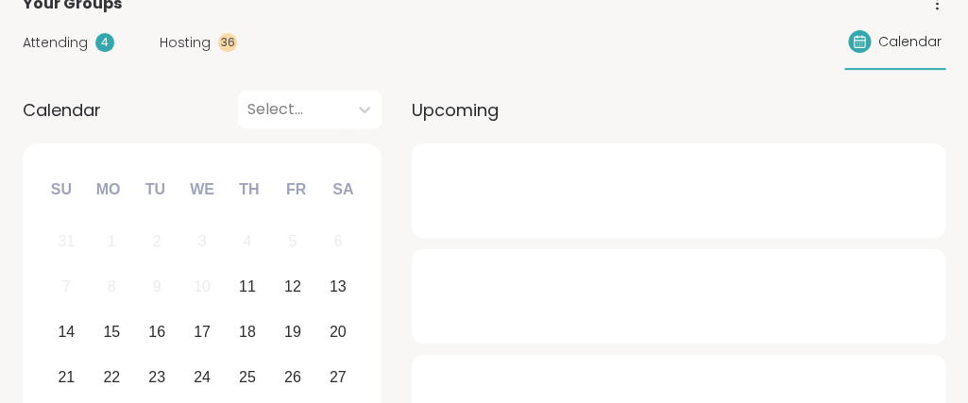
click at [690, 206] on div at bounding box center [678, 190] width 533 height 94
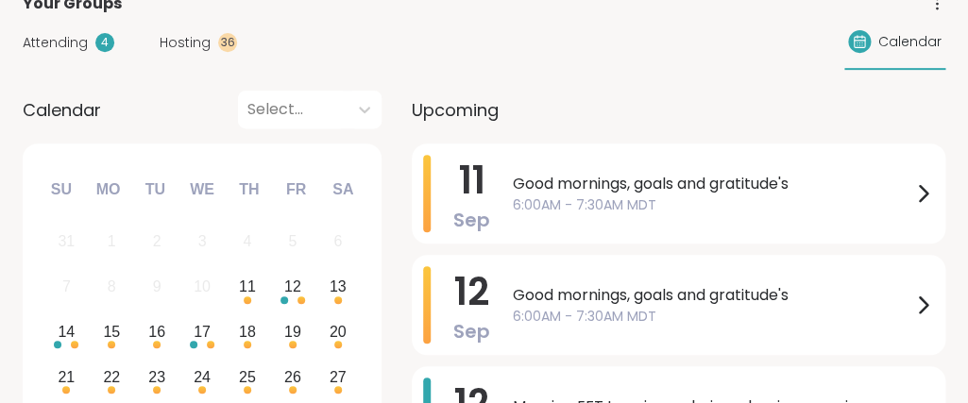
click at [690, 206] on span "6:00AM - 7:30AM MDT" at bounding box center [712, 205] width 398 height 20
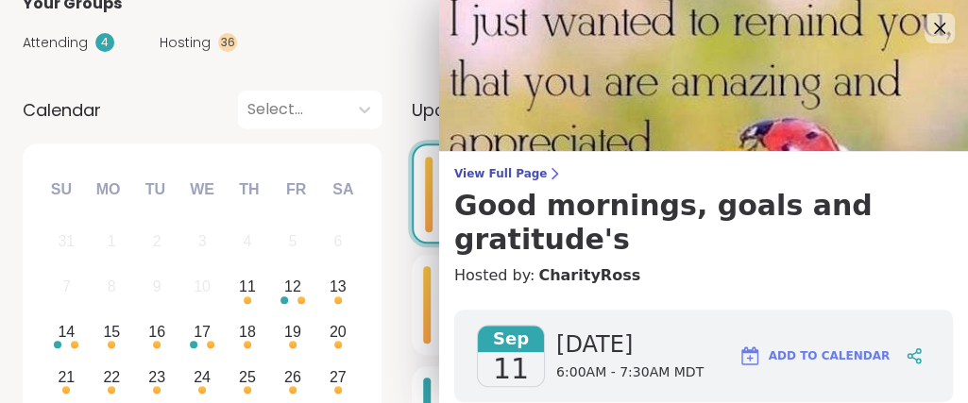
scroll to position [238, 0]
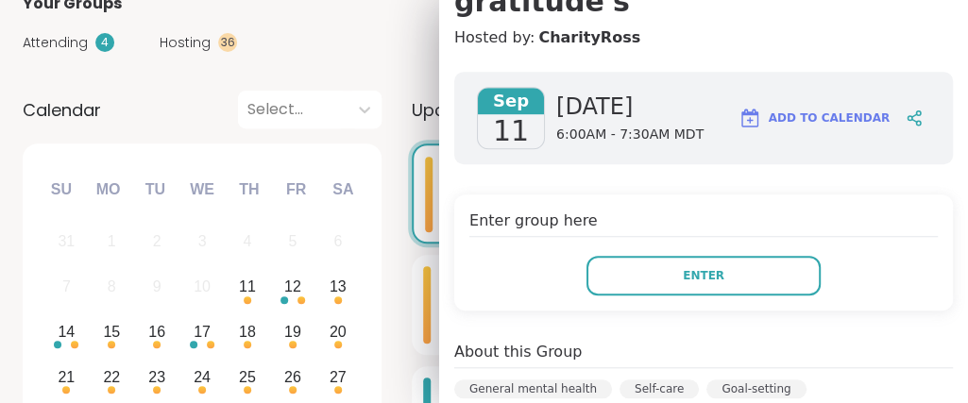
click at [700, 267] on span "Enter" at bounding box center [704, 275] width 42 height 17
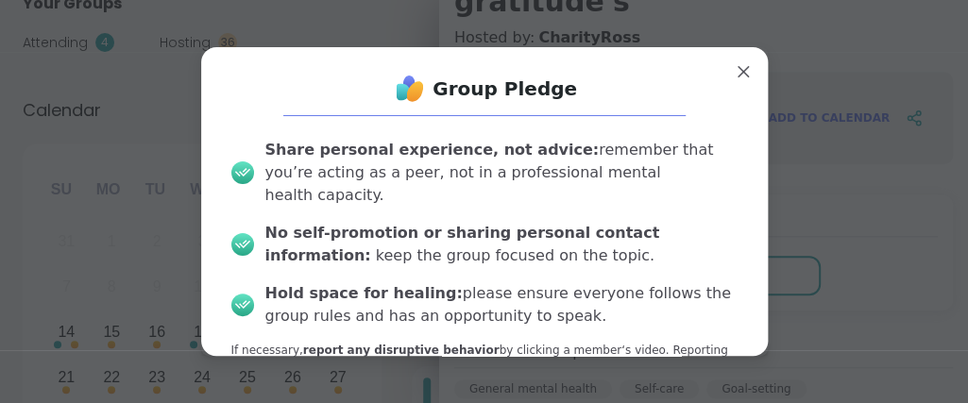
scroll to position [80, 0]
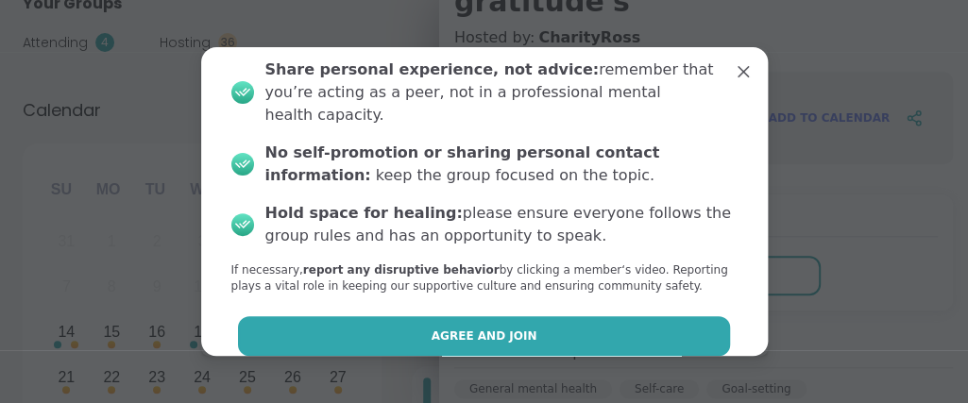
click at [587, 316] on button "Agree and Join" at bounding box center [484, 336] width 492 height 40
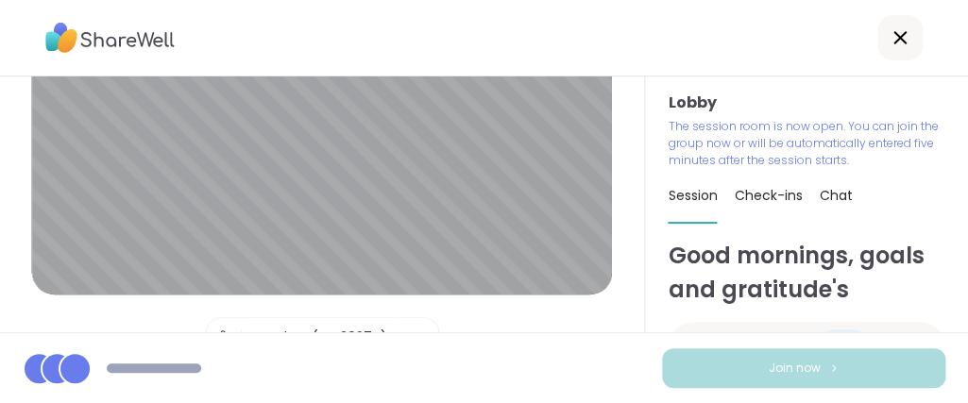
scroll to position [16, 0]
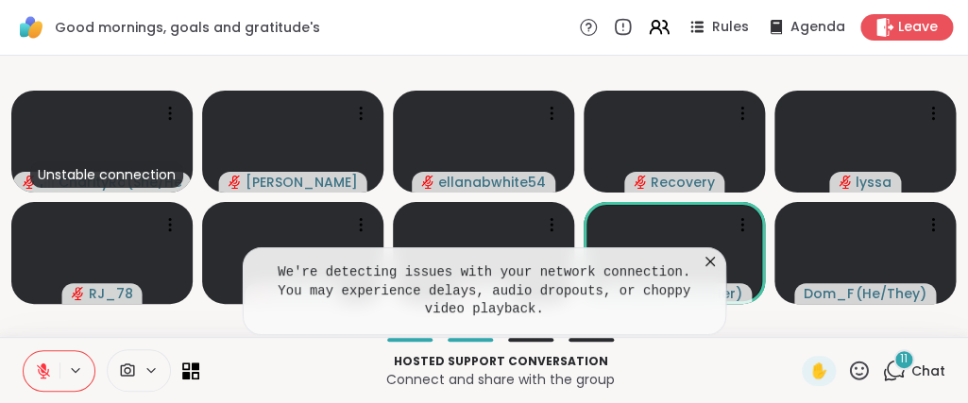
click at [707, 271] on icon at bounding box center [709, 261] width 19 height 19
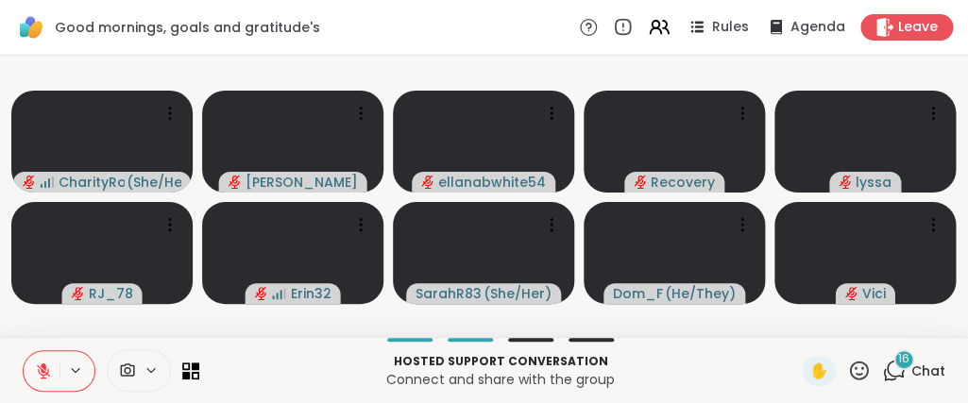
click at [38, 370] on icon at bounding box center [43, 371] width 17 height 17
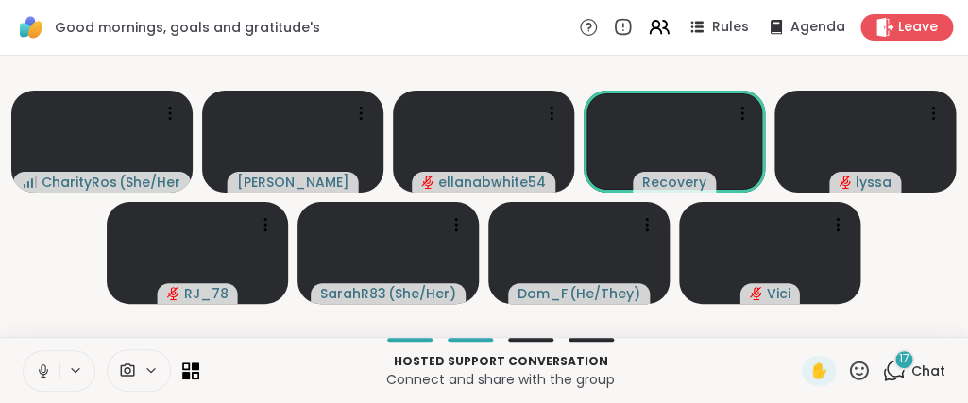
click at [899, 363] on div "17" at bounding box center [903, 359] width 21 height 21
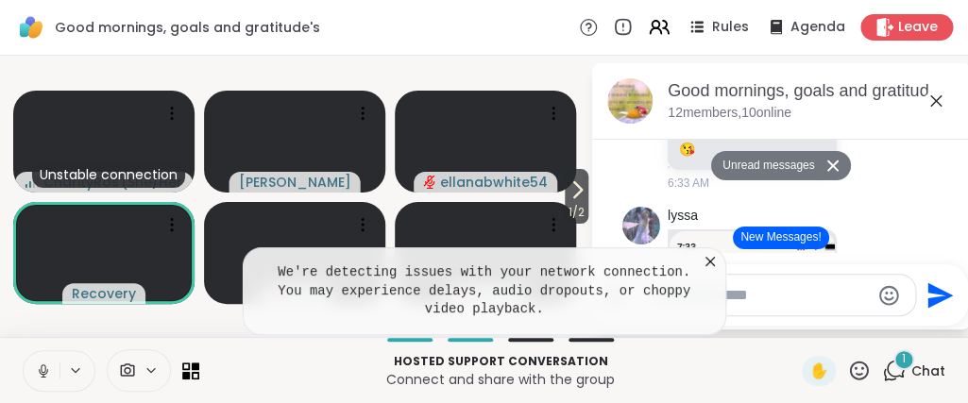
scroll to position [4465, 0]
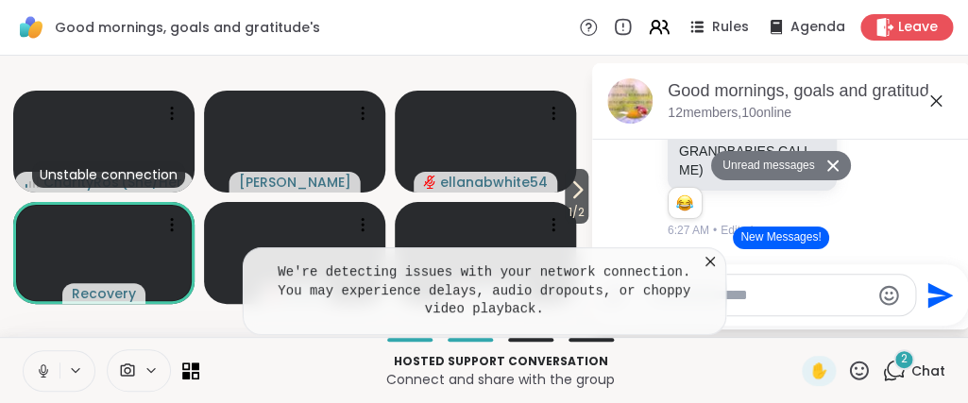
click at [758, 234] on button "New Messages!" at bounding box center [780, 238] width 95 height 23
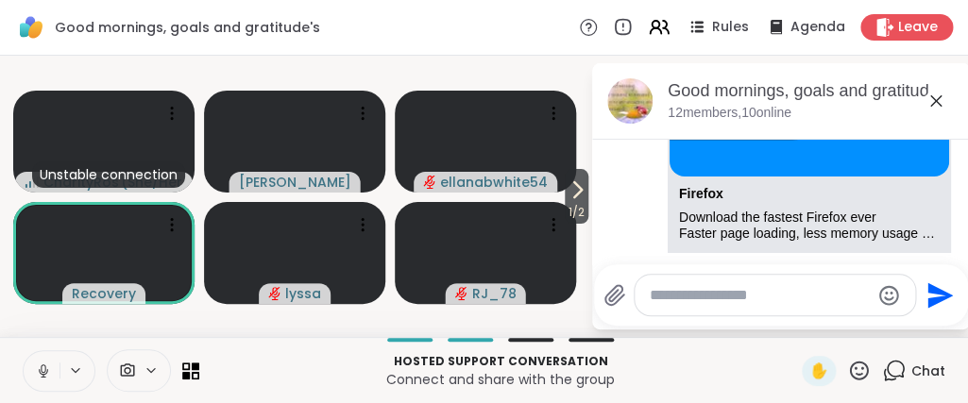
scroll to position [6003, 0]
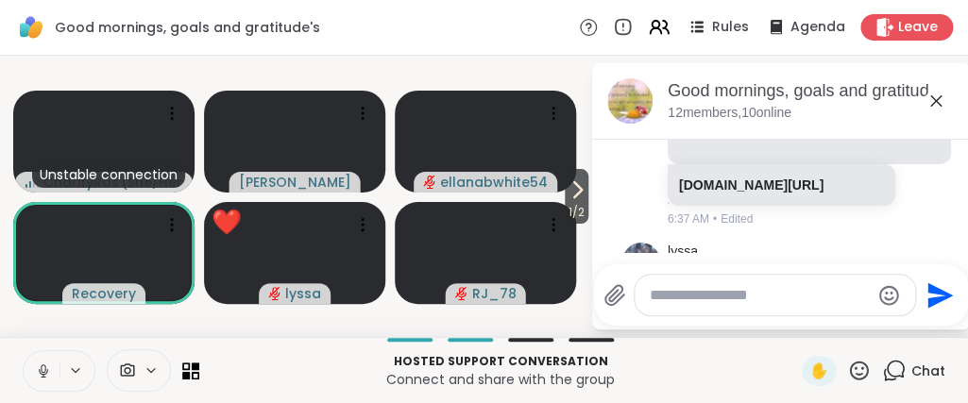
click at [934, 104] on icon at bounding box center [935, 101] width 23 height 23
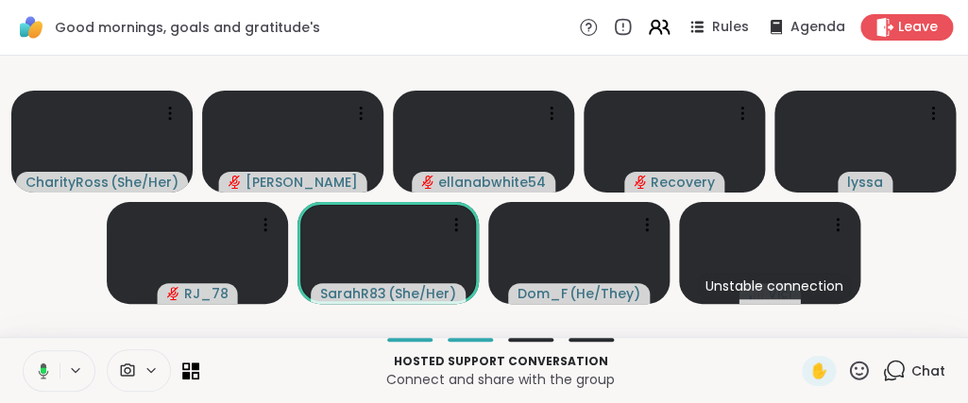
click at [666, 27] on icon at bounding box center [666, 27] width 6 height 13
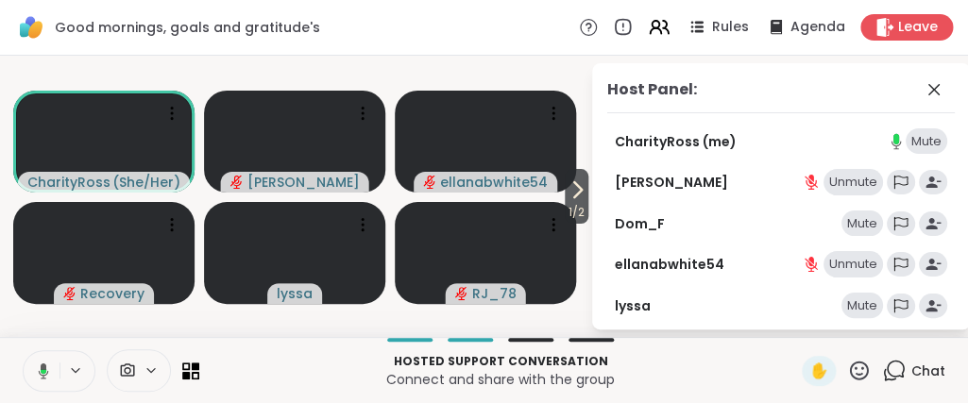
scroll to position [216, 0]
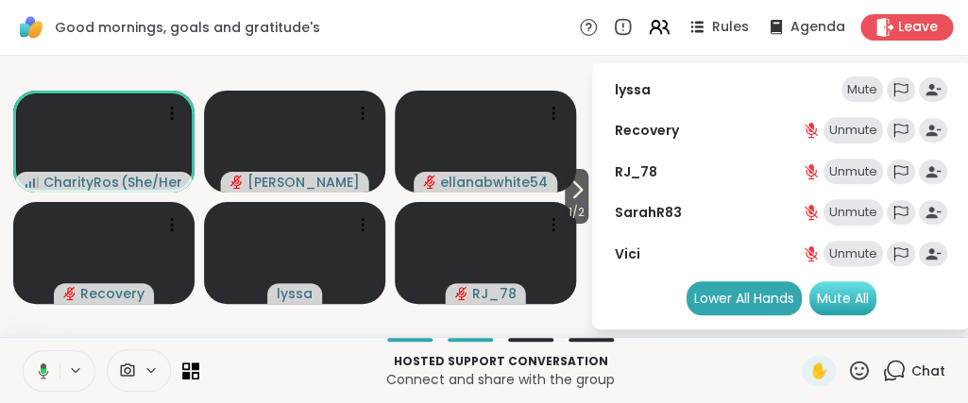
click at [860, 303] on div "Mute All" at bounding box center [842, 298] width 67 height 34
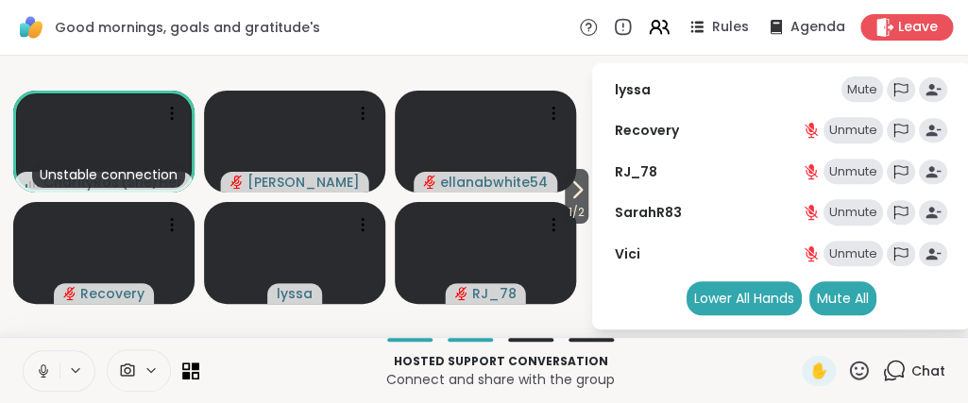
click at [50, 371] on button at bounding box center [42, 371] width 36 height 40
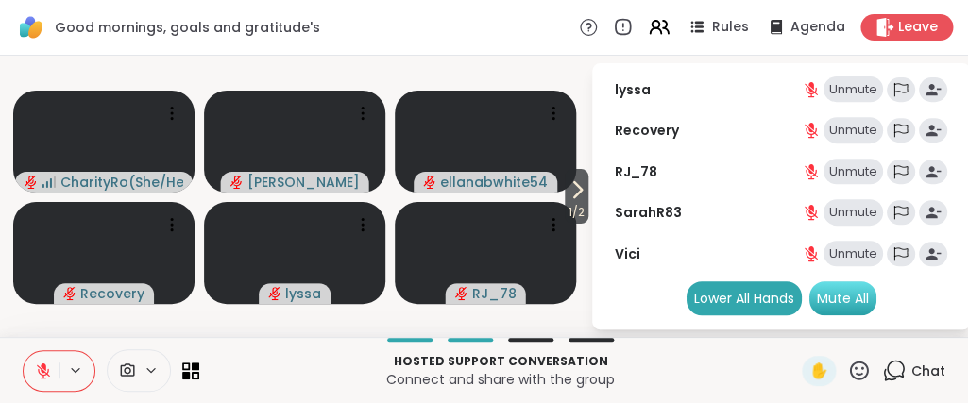
click at [844, 296] on div "Mute All" at bounding box center [842, 298] width 67 height 34
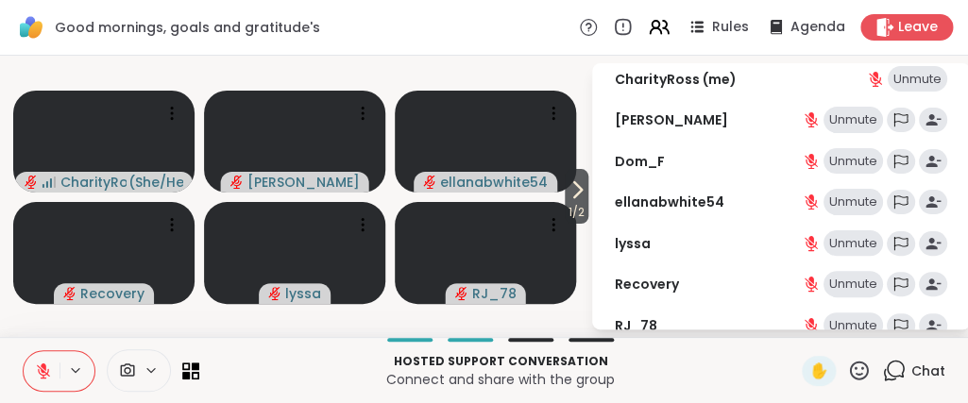
scroll to position [0, 0]
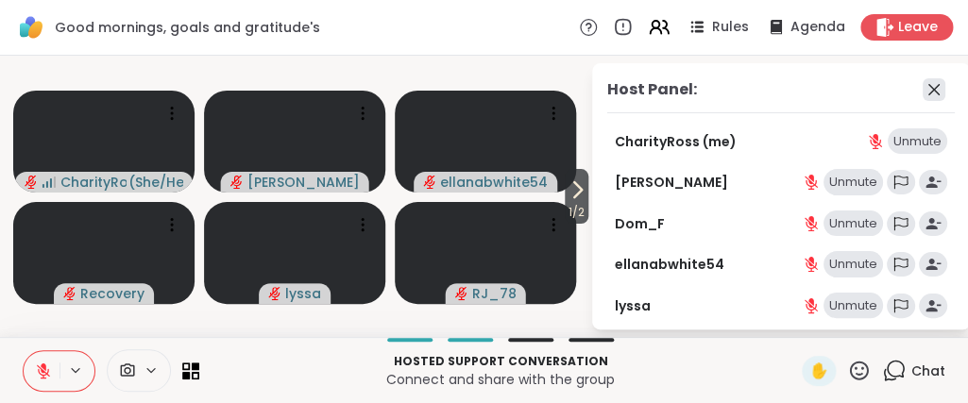
click at [931, 91] on icon at bounding box center [933, 89] width 23 height 23
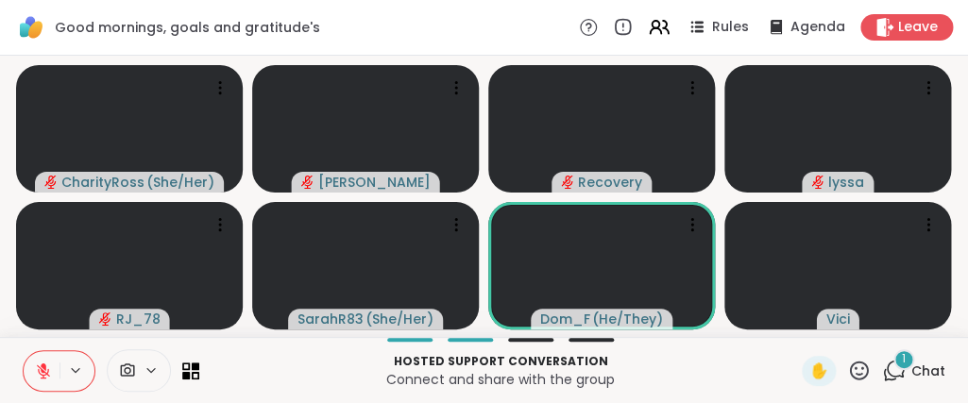
click at [43, 383] on button at bounding box center [42, 371] width 36 height 40
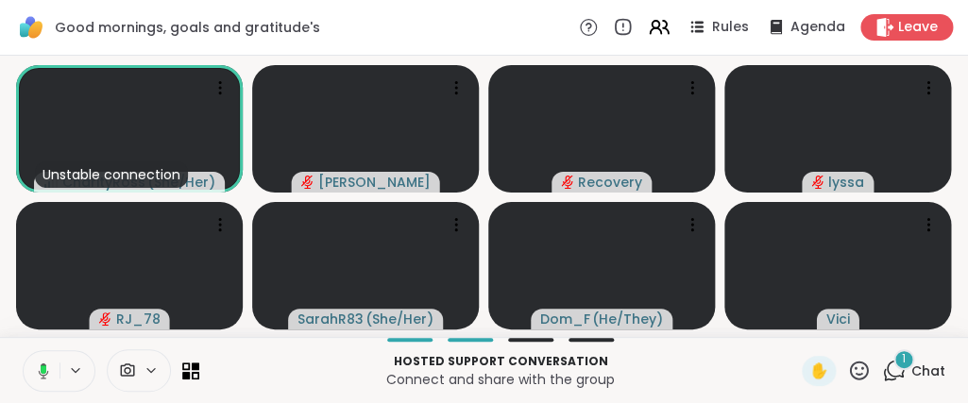
click at [43, 383] on button at bounding box center [40, 371] width 39 height 40
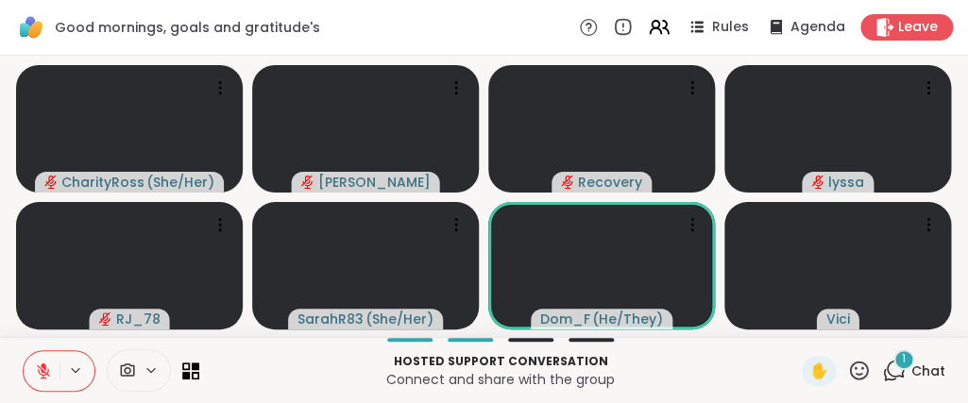
click at [43, 383] on button at bounding box center [42, 371] width 36 height 40
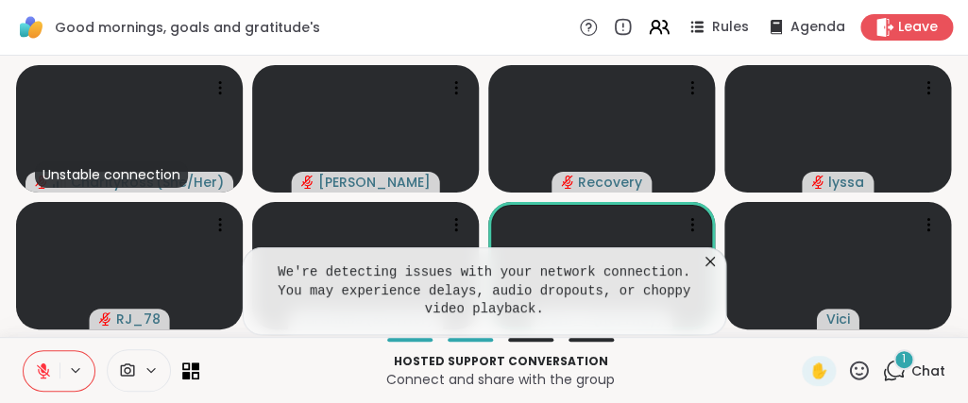
click at [39, 373] on icon at bounding box center [43, 371] width 17 height 17
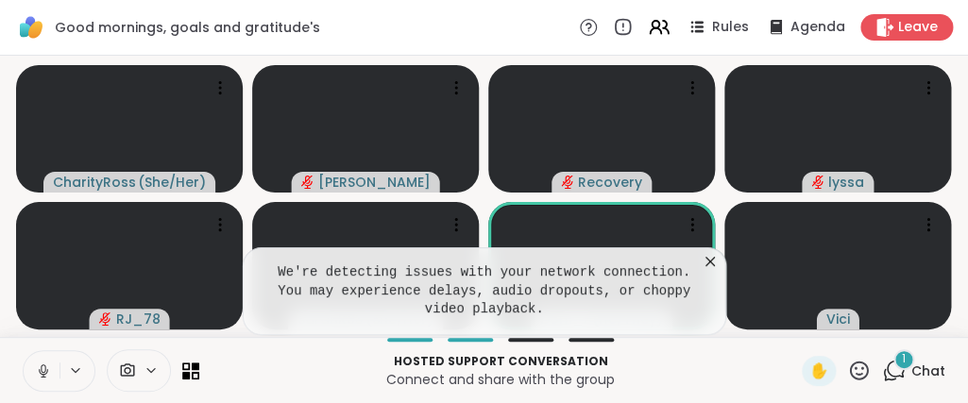
click at [709, 266] on icon at bounding box center [709, 261] width 9 height 9
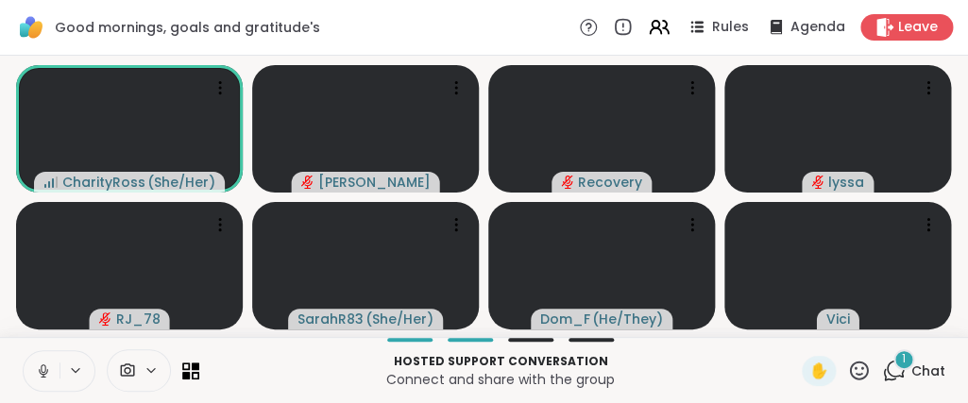
click at [852, 369] on icon at bounding box center [859, 371] width 24 height 24
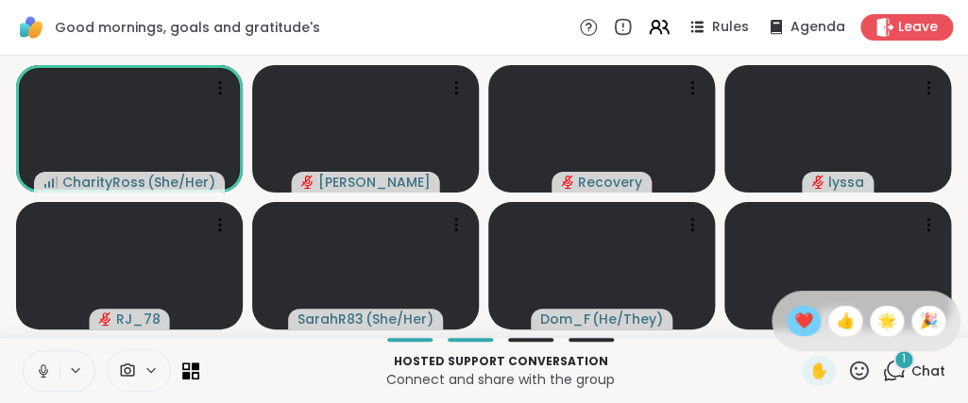
click at [800, 316] on span "❤️" at bounding box center [803, 321] width 19 height 23
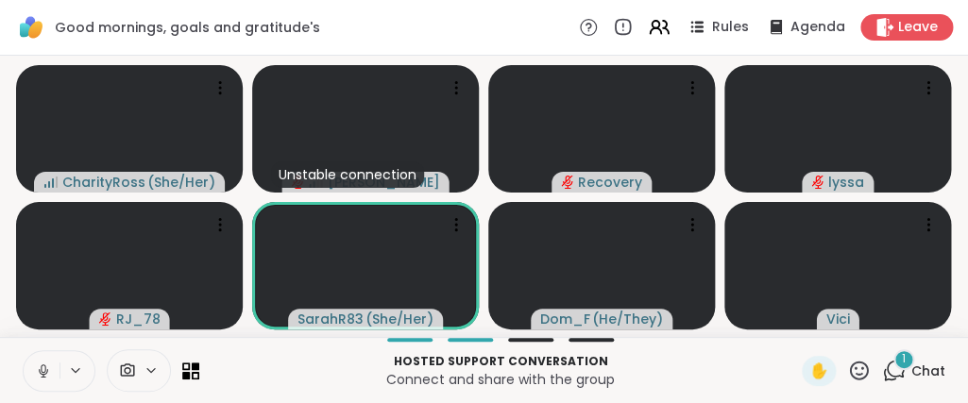
click at [39, 369] on icon at bounding box center [43, 371] width 9 height 6
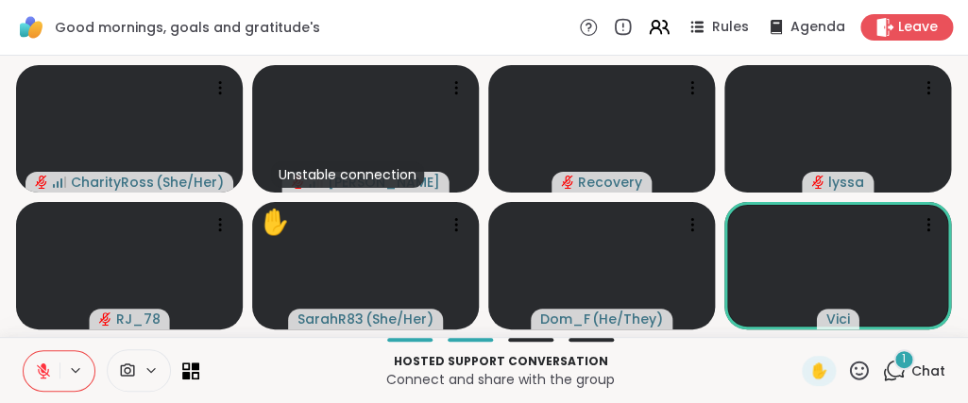
click at [39, 369] on icon at bounding box center [43, 370] width 13 height 13
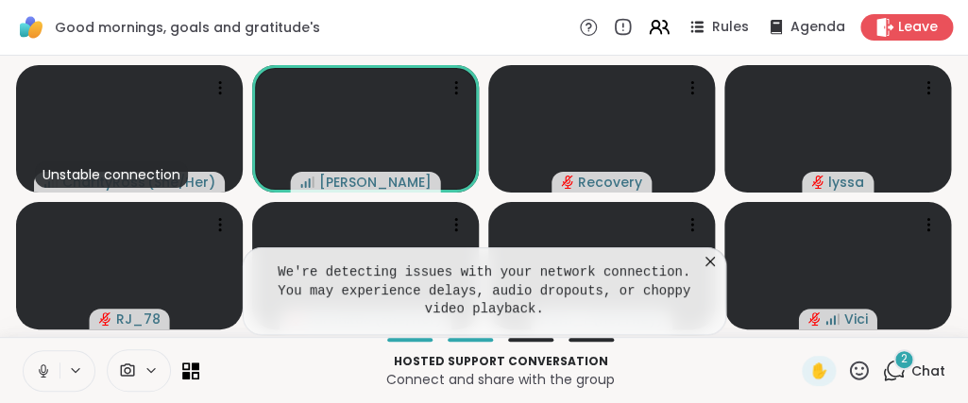
click at [708, 266] on icon at bounding box center [709, 261] width 9 height 9
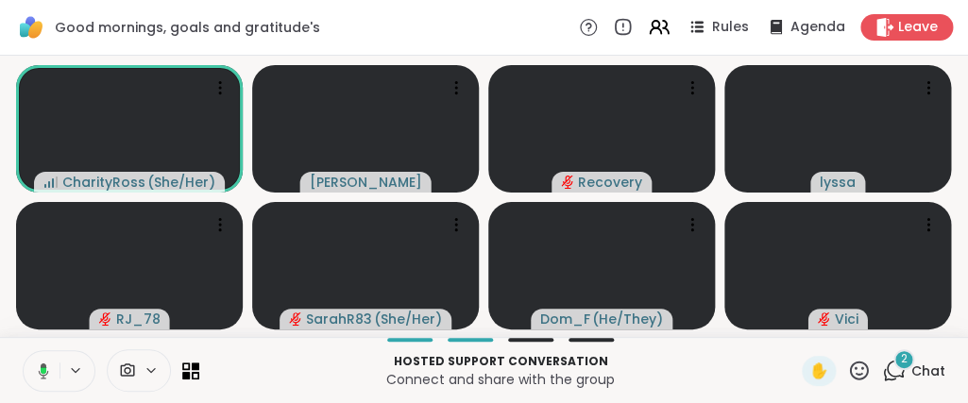
click at [895, 370] on icon at bounding box center [894, 371] width 24 height 24
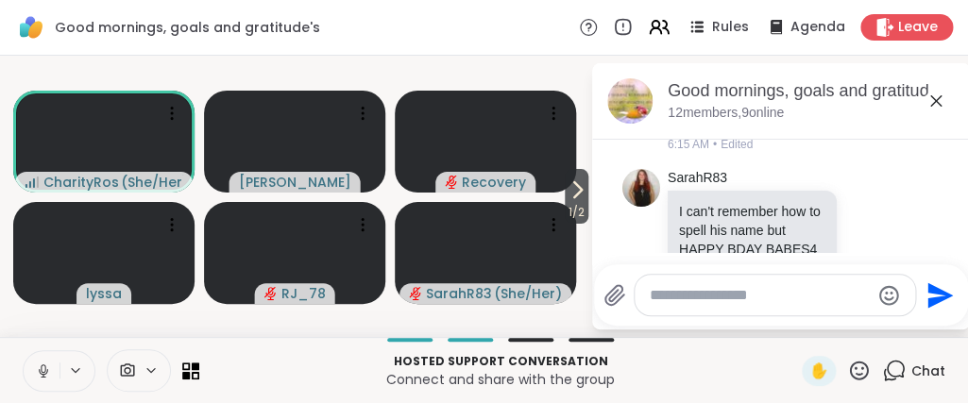
scroll to position [2413, 0]
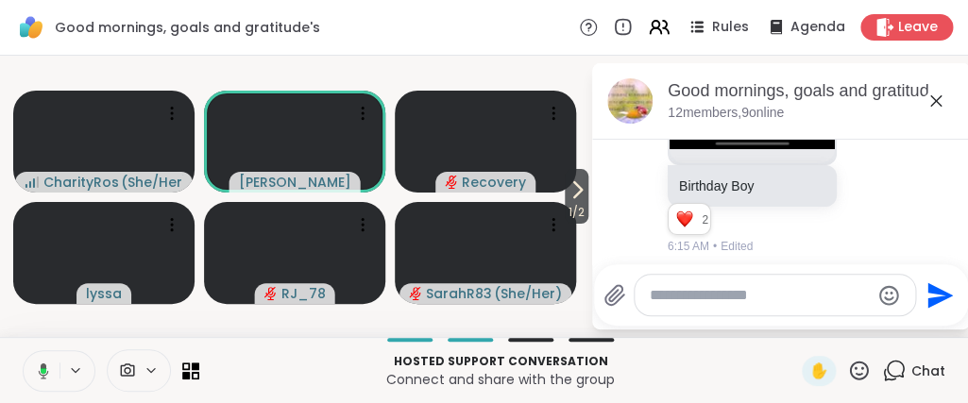
click at [941, 101] on icon at bounding box center [935, 101] width 23 height 23
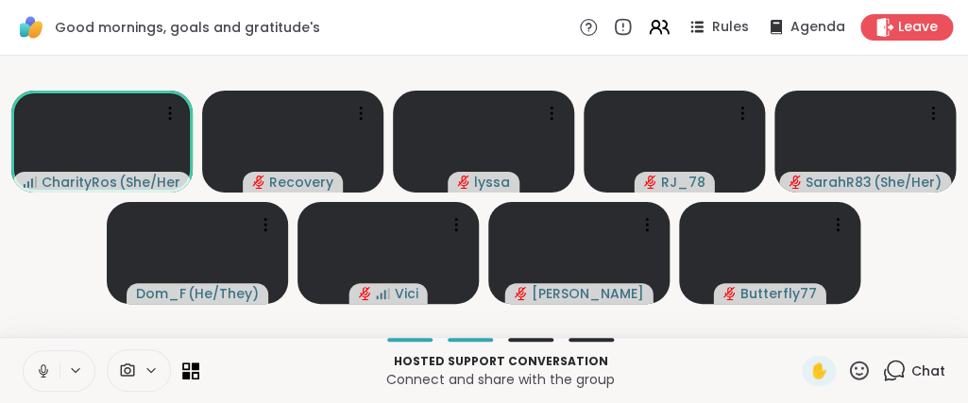
click at [853, 366] on icon at bounding box center [859, 371] width 24 height 24
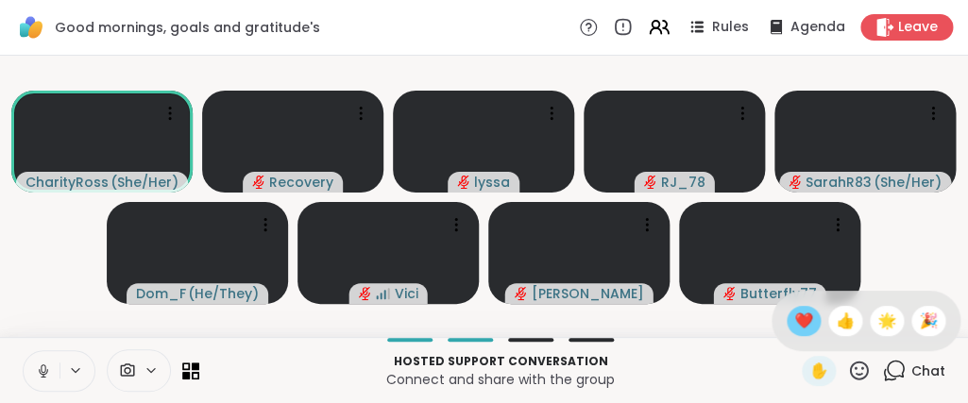
click at [806, 329] on span "❤️" at bounding box center [803, 321] width 19 height 23
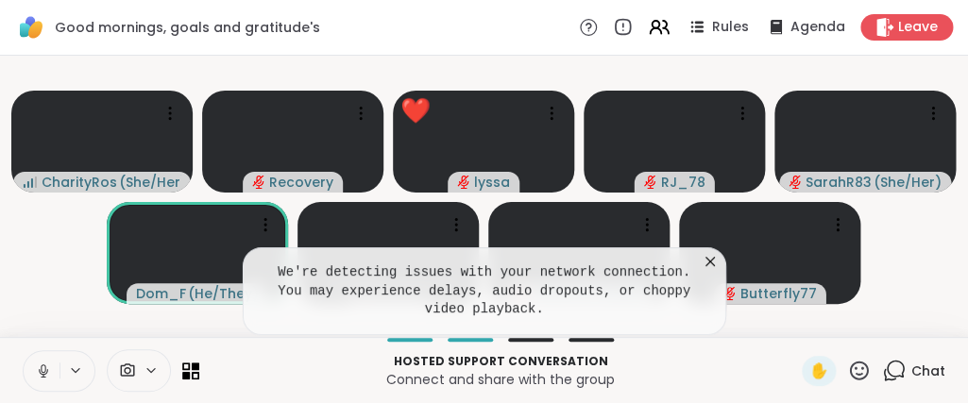
click at [863, 373] on icon at bounding box center [859, 370] width 19 height 19
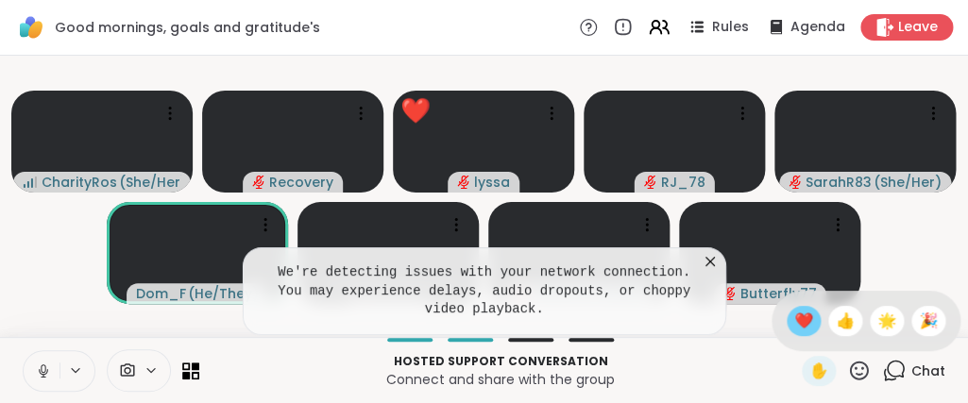
click at [809, 329] on div "❤️" at bounding box center [803, 321] width 34 height 30
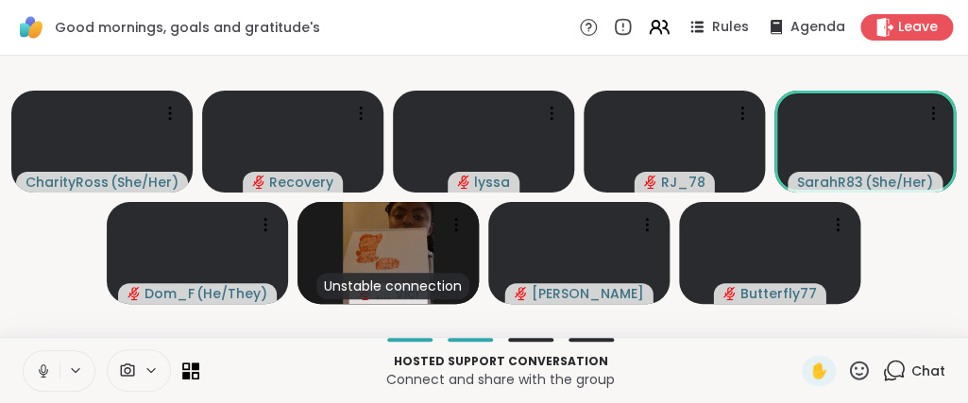
click at [896, 369] on icon at bounding box center [894, 371] width 24 height 24
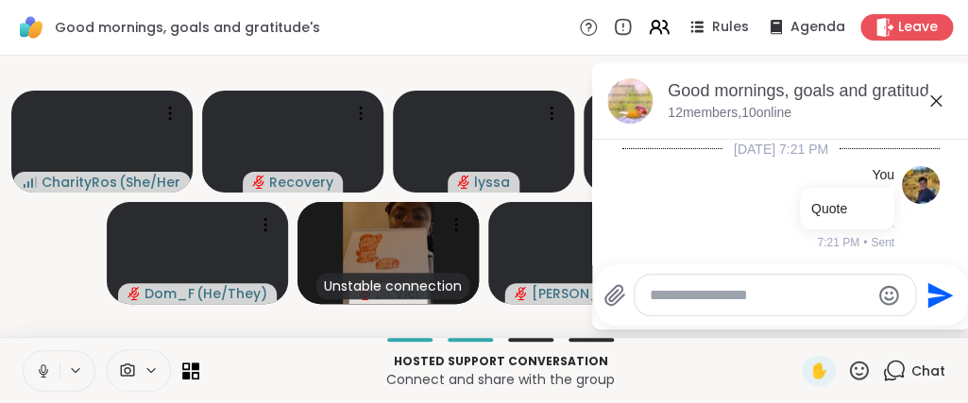
click at [936, 103] on icon at bounding box center [935, 100] width 11 height 11
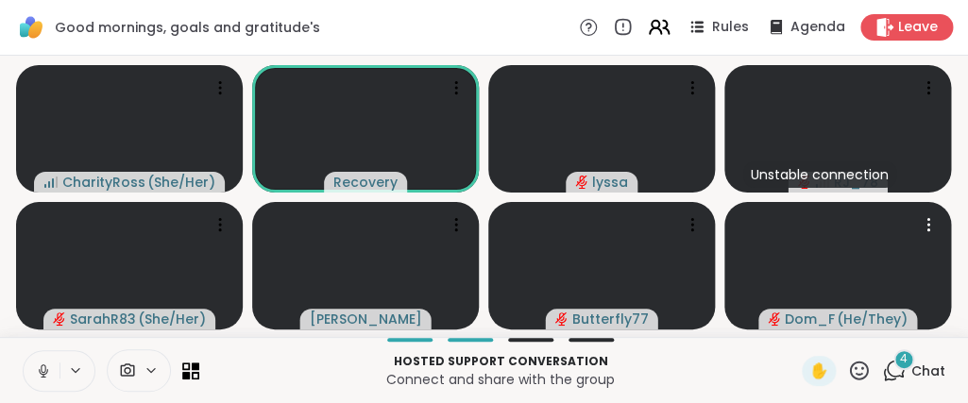
click at [659, 30] on icon at bounding box center [659, 27] width 24 height 24
click at [665, 25] on icon at bounding box center [659, 27] width 23 height 23
click at [664, 27] on icon at bounding box center [659, 27] width 24 height 24
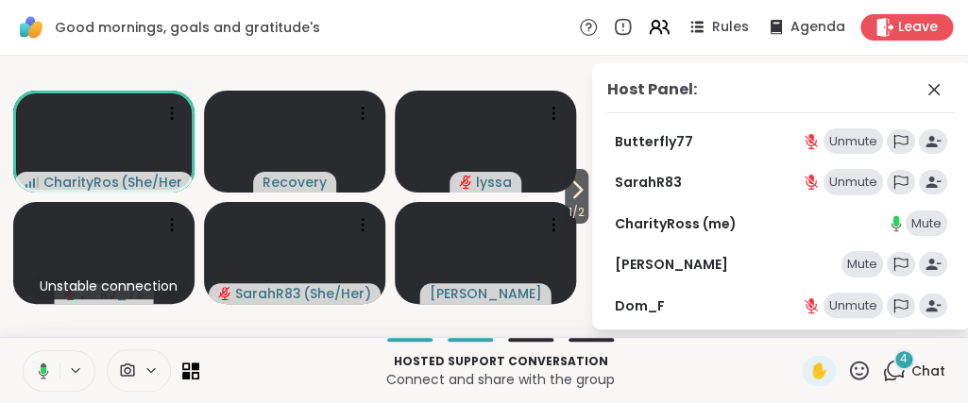
scroll to position [176, 0]
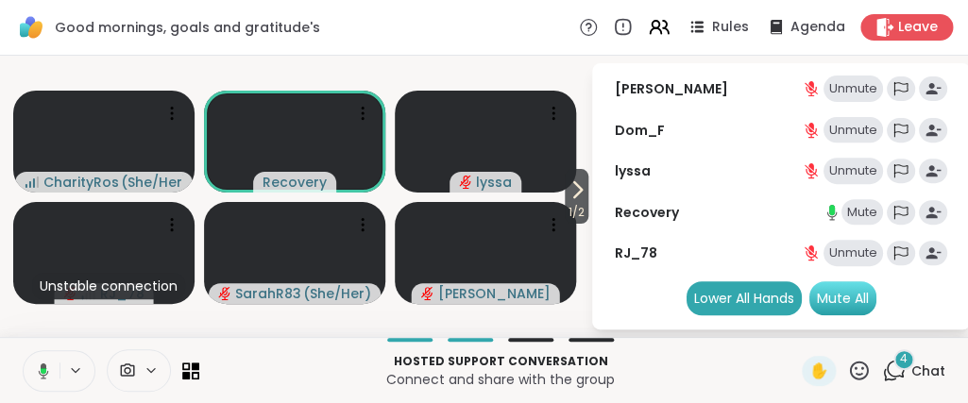
click at [838, 302] on div "Mute All" at bounding box center [842, 298] width 67 height 34
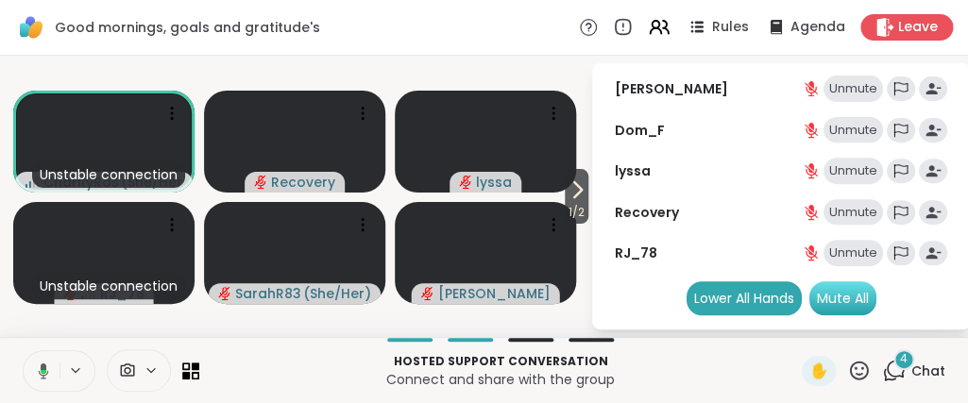
click at [827, 298] on div "Mute All" at bounding box center [842, 298] width 67 height 34
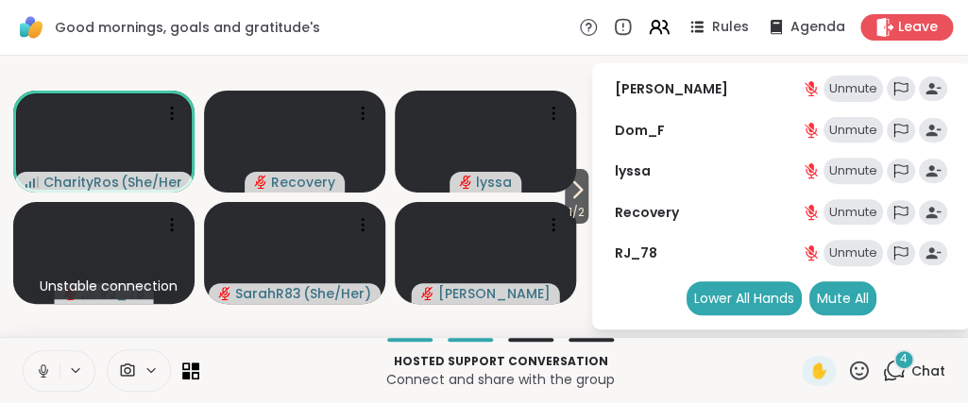
click at [751, 369] on p "Hosted support conversation" at bounding box center [501, 361] width 580 height 17
click at [42, 365] on icon at bounding box center [44, 371] width 10 height 16
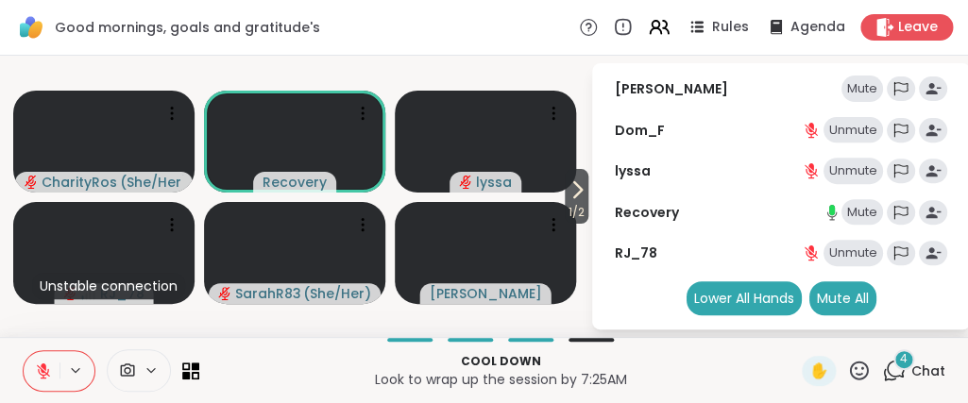
click at [37, 374] on icon at bounding box center [43, 371] width 17 height 17
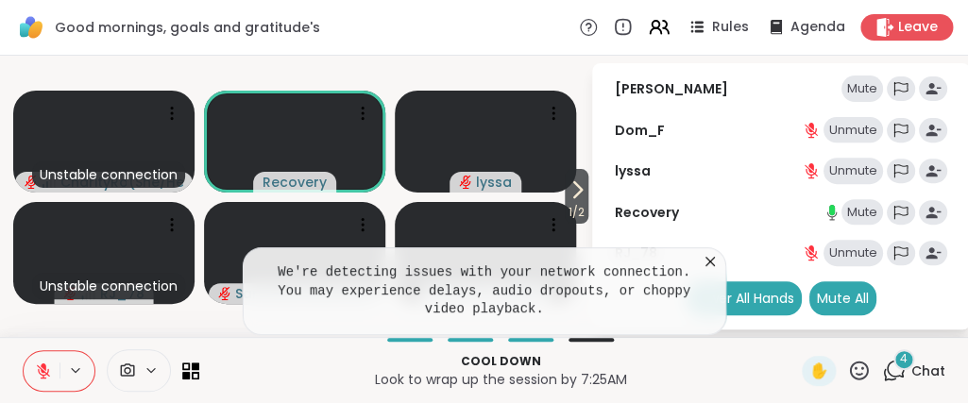
click at [708, 271] on icon at bounding box center [709, 261] width 19 height 19
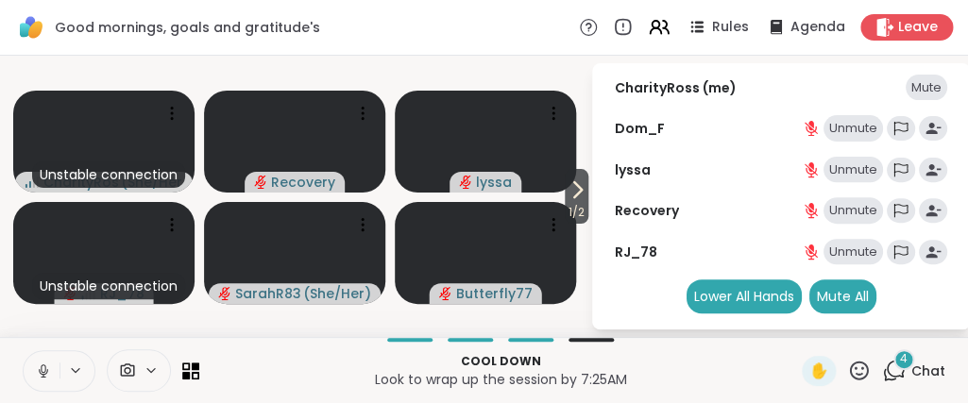
scroll to position [134, 0]
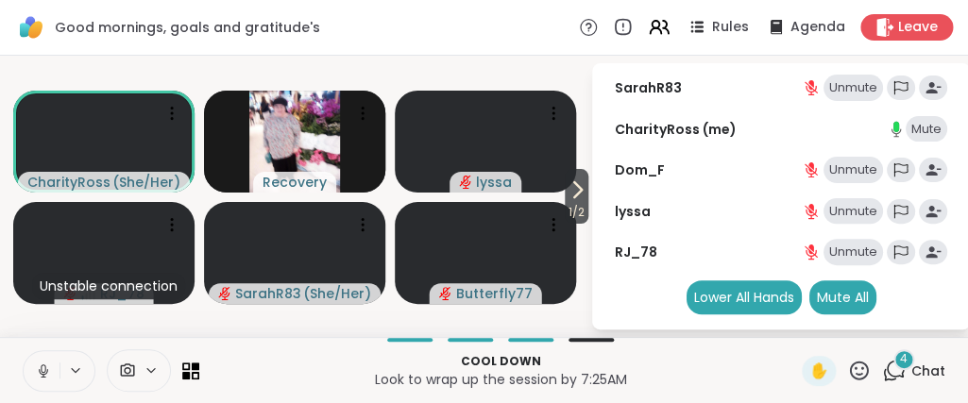
click at [922, 33] on span "Leave" at bounding box center [918, 27] width 40 height 19
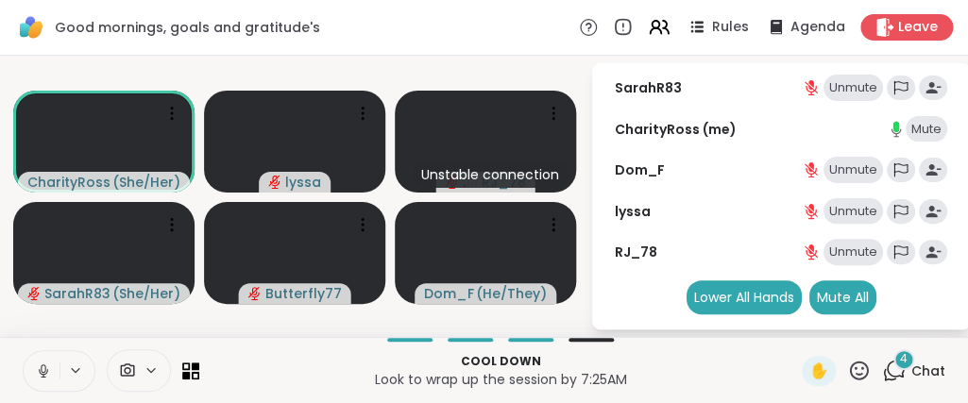
scroll to position [93, 0]
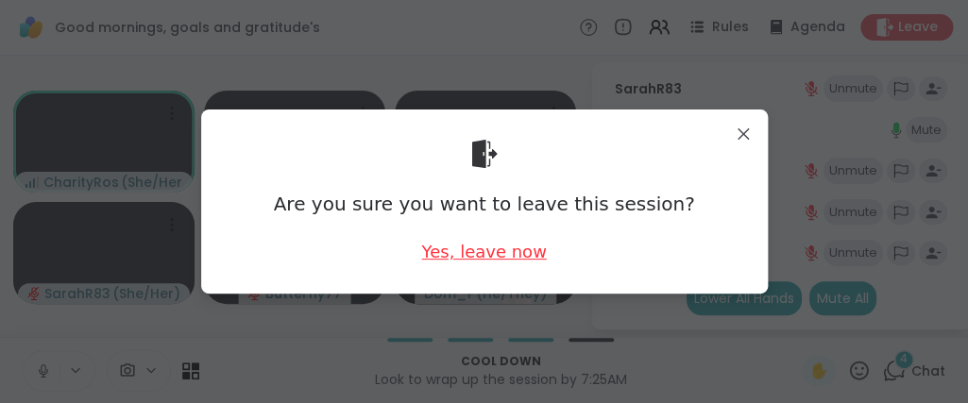
click at [466, 255] on div "Yes, leave now" at bounding box center [483, 252] width 125 height 24
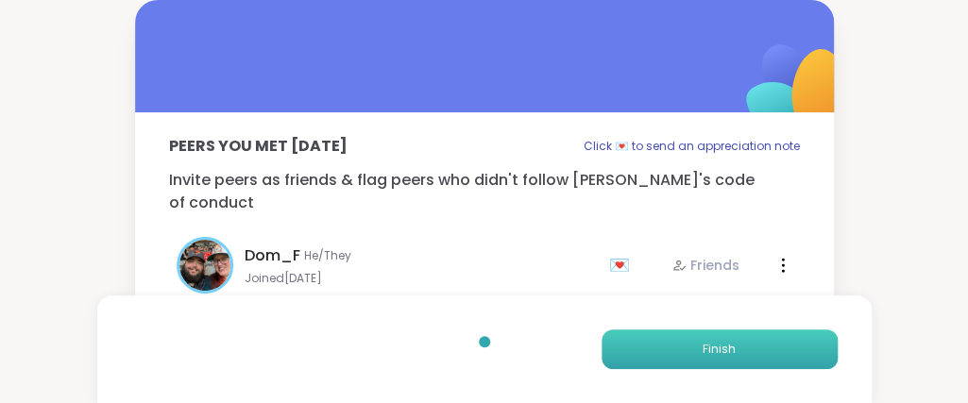
click at [804, 353] on button "Finish" at bounding box center [719, 349] width 236 height 40
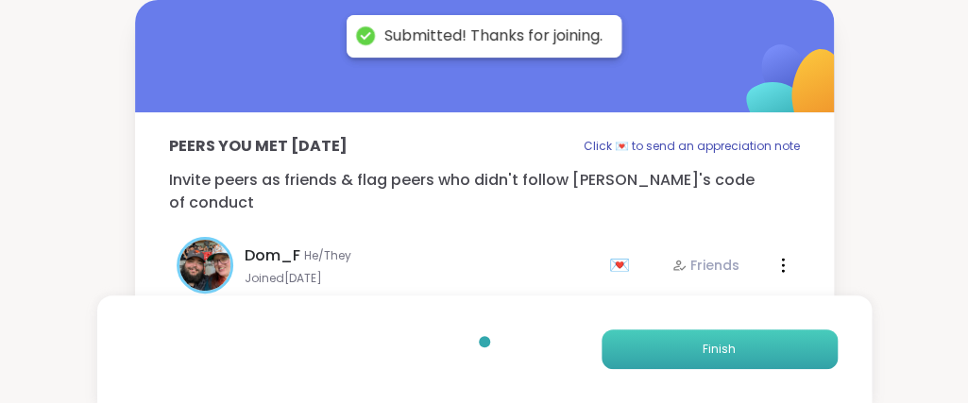
click at [804, 353] on button "Finish" at bounding box center [719, 349] width 236 height 40
